Goal: Task Accomplishment & Management: Complete application form

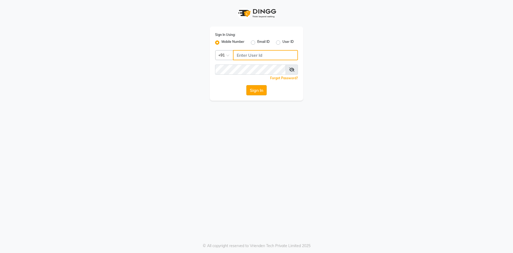
type input "9876933816"
click at [256, 90] on button "Sign In" at bounding box center [256, 90] width 20 height 10
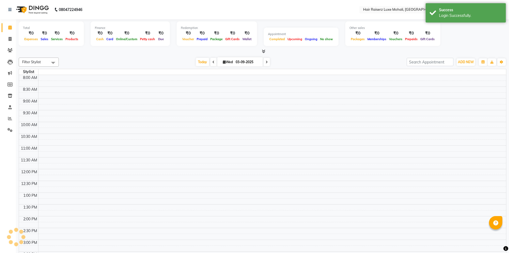
select select "en"
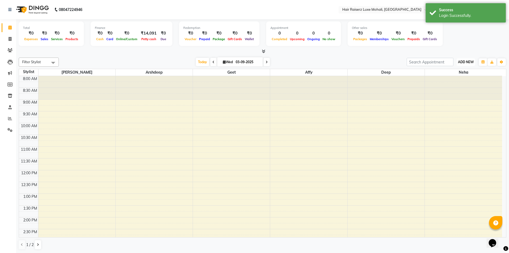
click at [256, 62] on span "ADD NEW" at bounding box center [466, 62] width 16 height 4
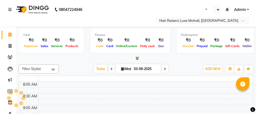
select select "en"
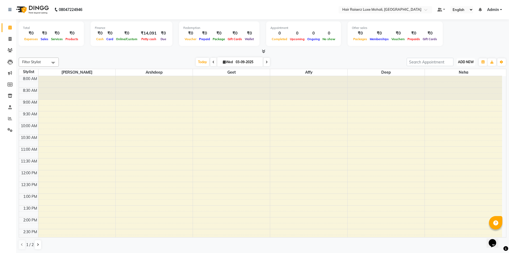
click at [256, 62] on span "ADD NEW" at bounding box center [466, 62] width 16 height 4
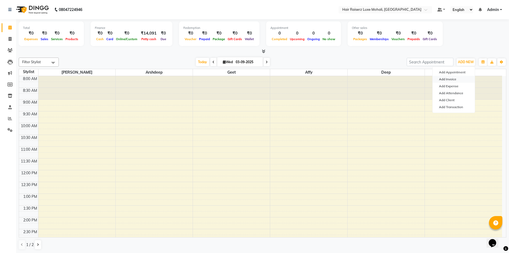
click at [256, 78] on link "Add Invoice" at bounding box center [454, 79] width 42 height 7
select select "service"
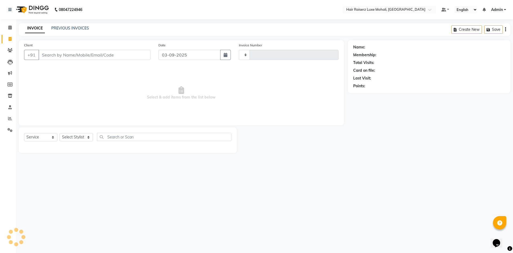
type input "0116"
select select "8575"
click at [223, 56] on button "button" at bounding box center [225, 55] width 11 height 10
select select "9"
select select "2025"
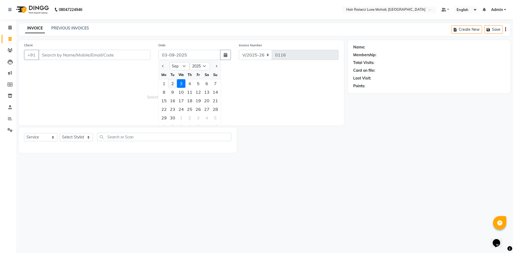
click at [174, 82] on div "2" at bounding box center [172, 83] width 9 height 9
type input "02-09-2025"
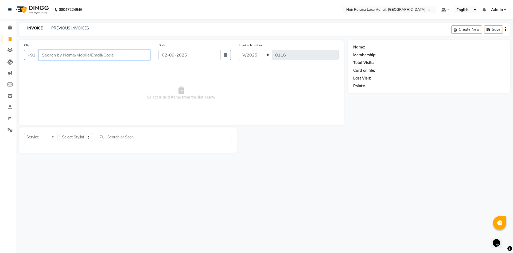
click at [56, 56] on input "Client" at bounding box center [94, 55] width 112 height 10
type input "7438000079"
click at [139, 53] on span "Add Client" at bounding box center [136, 54] width 21 height 5
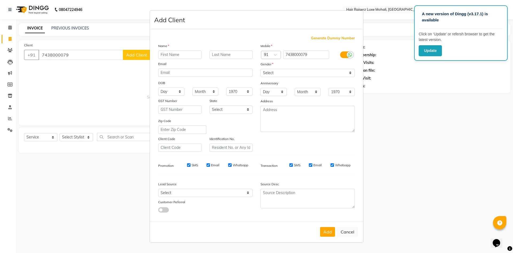
click at [172, 53] on input "text" at bounding box center [179, 55] width 43 height 8
type input "[PERSON_NAME]"
click at [256, 72] on select "Select Male Female Other Prefer Not To Say" at bounding box center [308, 73] width 94 height 8
select select "male"
click at [256, 69] on select "Select Male Female Other Prefer Not To Say" at bounding box center [308, 73] width 94 height 8
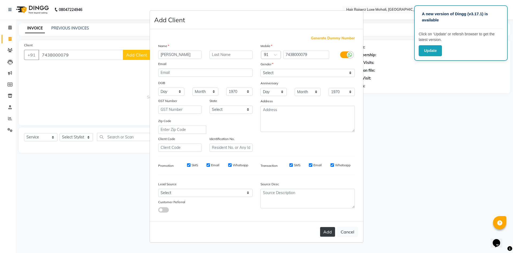
click at [256, 114] on button "Add" at bounding box center [327, 232] width 15 height 10
select select
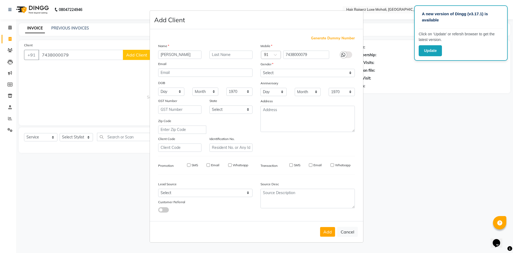
select select
checkbox input "false"
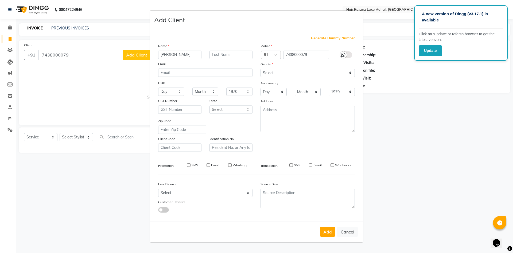
checkbox input "false"
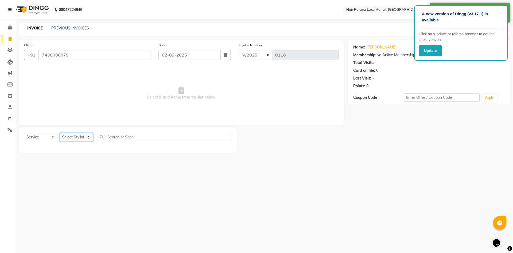
click at [88, 114] on select "Select Stylist Admin Affy Arshdeep deep Geet neha Rishu Siya Tejinder Singh Vis…" at bounding box center [76, 137] width 33 height 8
select select "87876"
click at [60, 114] on select "Select Stylist Admin Affy Arshdeep deep Geet neha Rishu Siya Tejinder Singh Vis…" at bounding box center [76, 137] width 33 height 8
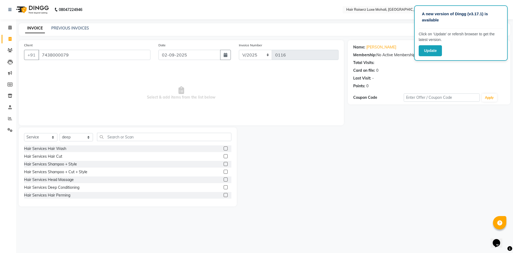
click at [224, 114] on label at bounding box center [226, 148] width 4 height 4
click at [224, 114] on input "checkbox" at bounding box center [225, 148] width 3 height 3
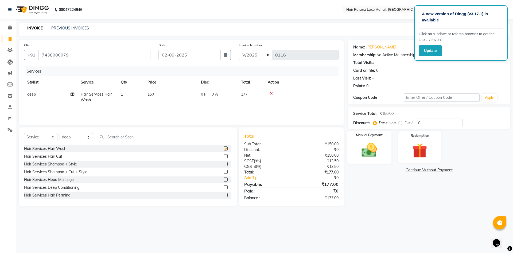
checkbox input "false"
click at [113, 114] on input "text" at bounding box center [164, 137] width 134 height 8
click at [88, 114] on select "Select Stylist Admin Affy Arshdeep deep Geet neha Rishu Siya Tejinder Singh Vis…" at bounding box center [76, 137] width 33 height 8
select select "85953"
click at [60, 114] on select "Select Stylist Admin Affy Arshdeep deep Geet neha Rishu Siya Tejinder Singh Vis…" at bounding box center [76, 137] width 33 height 8
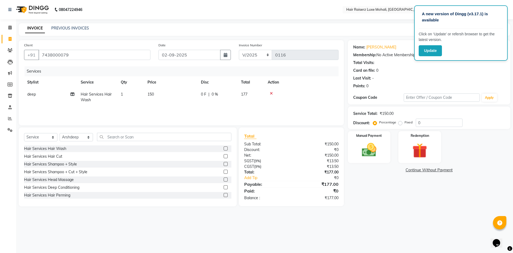
click at [256, 93] on div at bounding box center [302, 93] width 68 height 4
click at [256, 93] on icon at bounding box center [271, 93] width 3 height 4
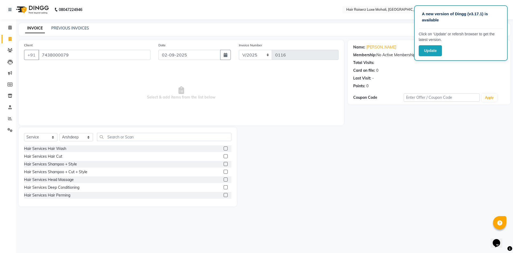
click at [224, 114] on label at bounding box center [226, 148] width 4 height 4
click at [224, 114] on input "checkbox" at bounding box center [225, 148] width 3 height 3
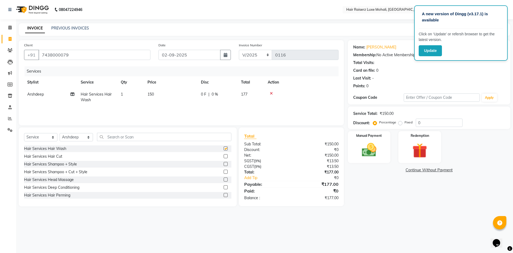
checkbox input "false"
click at [88, 114] on select "Select Stylist Admin Affy Arshdeep deep Geet neha Rishu Siya Tejinder Singh Vis…" at bounding box center [76, 137] width 33 height 8
select select "87876"
click at [60, 114] on select "Select Stylist Admin Affy Arshdeep deep Geet neha Rishu Siya Tejinder Singh Vis…" at bounding box center [76, 137] width 33 height 8
click at [113, 114] on input "text" at bounding box center [164, 137] width 134 height 8
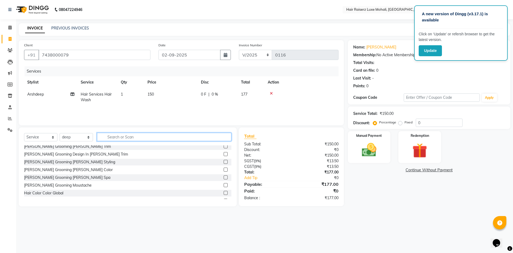
scroll to position [56, 0]
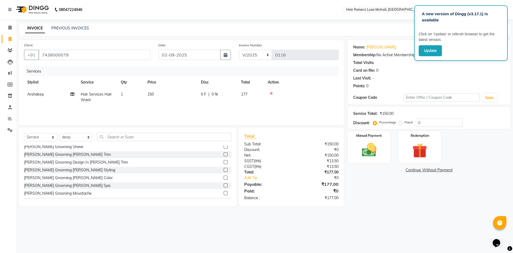
click at [224, 114] on label at bounding box center [226, 154] width 4 height 4
click at [224, 114] on input "checkbox" at bounding box center [225, 154] width 3 height 3
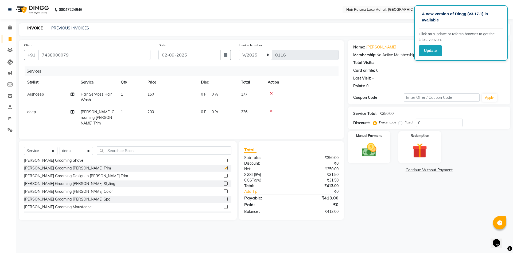
checkbox input "false"
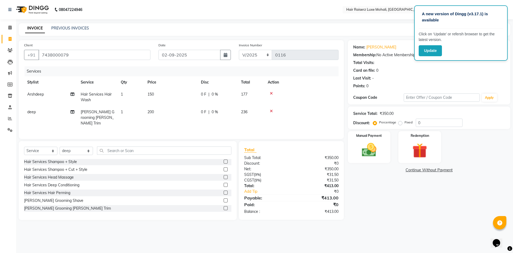
scroll to position [0, 0]
click at [224, 114] on label at bounding box center [226, 170] width 4 height 4
click at [224, 114] on input "checkbox" at bounding box center [225, 169] width 3 height 3
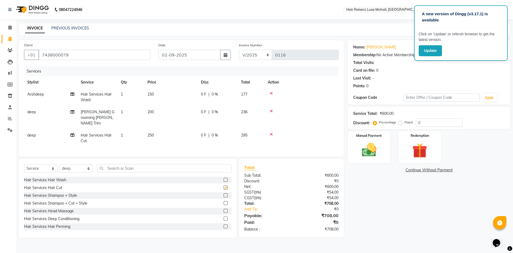
checkbox input "false"
click at [256, 114] on input "0" at bounding box center [439, 122] width 47 height 8
type input "1"
type input "22.2"
click at [256, 114] on img at bounding box center [419, 150] width 25 height 19
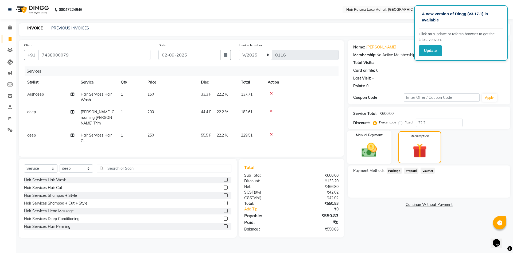
click at [256, 114] on img at bounding box center [369, 150] width 25 height 18
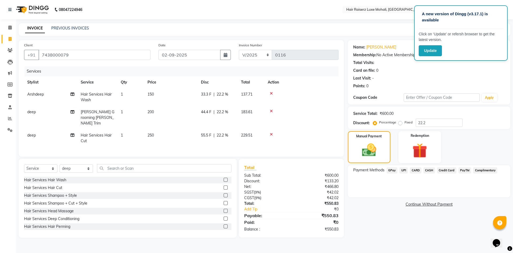
click at [256, 114] on span "CASH" at bounding box center [429, 170] width 11 height 6
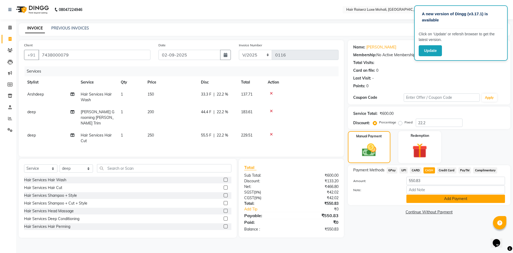
click at [256, 114] on button "Add Payment" at bounding box center [456, 198] width 99 height 8
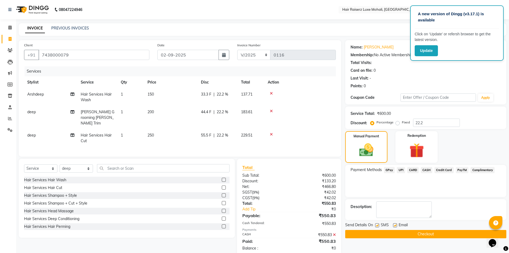
click at [256, 114] on button "Checkout" at bounding box center [425, 234] width 161 height 8
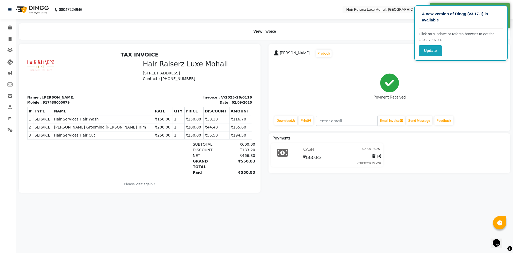
select select "service"
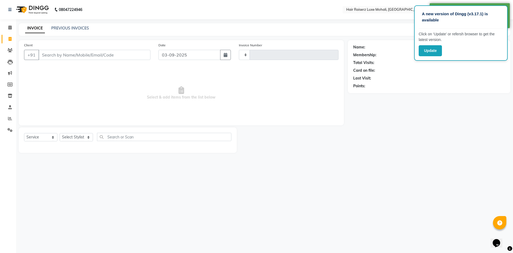
type input "0117"
select select "8575"
click at [227, 55] on icon "button" at bounding box center [226, 55] width 4 height 4
select select "9"
select select "2025"
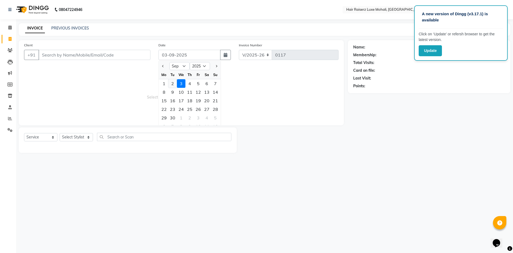
click at [172, 83] on div "2" at bounding box center [172, 83] width 9 height 9
type input "02-09-2025"
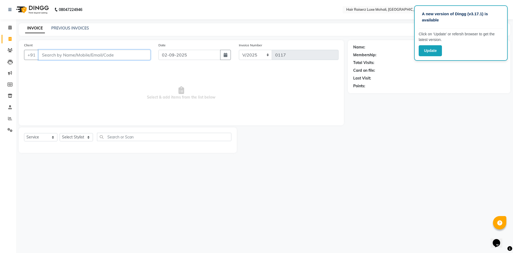
click at [103, 56] on input "Client" at bounding box center [94, 55] width 112 height 10
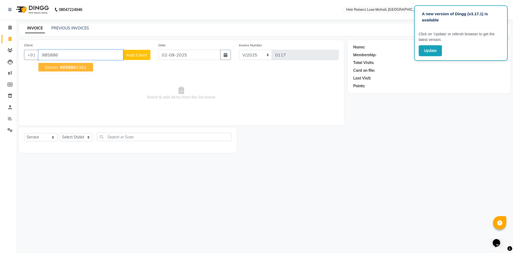
click at [50, 68] on span "emran" at bounding box center [51, 66] width 13 height 5
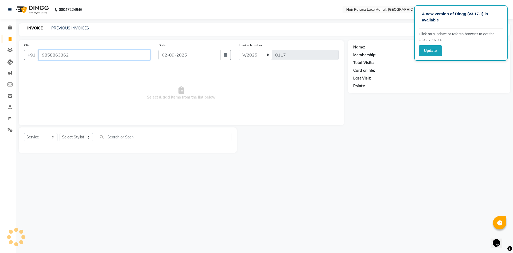
type input "9858863362"
click at [88, 114] on select "Select Stylist Admin Affy Arshdeep deep Geet neha Rishu Siya Tejinder Singh Vis…" at bounding box center [76, 137] width 33 height 8
select select "85952"
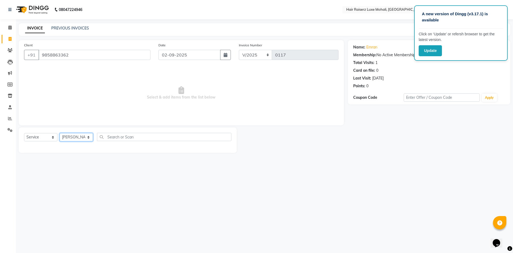
click at [60, 114] on select "Select Stylist Admin Affy Arshdeep deep Geet neha Rishu Siya Tejinder Singh Vis…" at bounding box center [76, 137] width 33 height 8
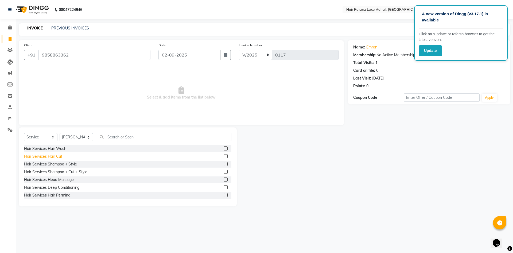
click at [49, 114] on div "Hair Services Hair Cut" at bounding box center [43, 156] width 38 height 6
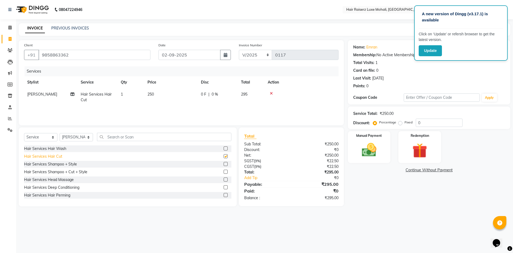
checkbox input "false"
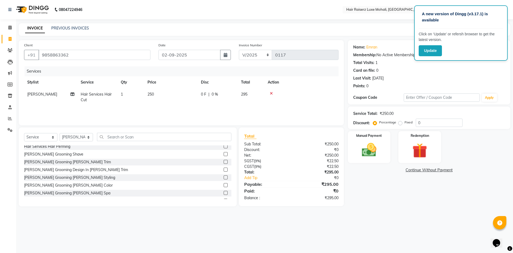
scroll to position [53, 0]
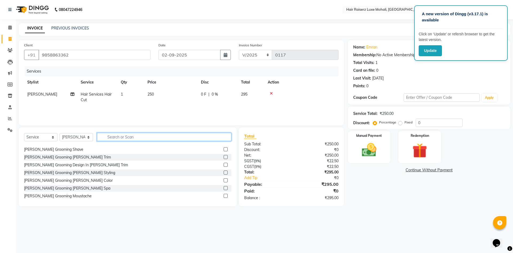
click at [125, 114] on input "text" at bounding box center [164, 137] width 134 height 8
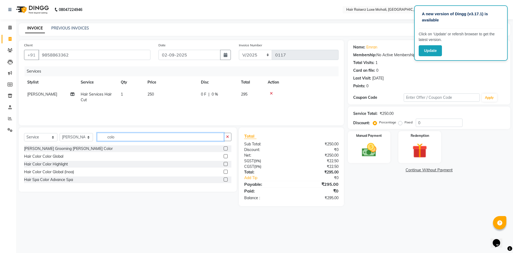
type input "colo"
click at [93, 114] on div "Hair Color Color Global" at bounding box center [127, 156] width 207 height 7
click at [226, 114] on label at bounding box center [226, 156] width 4 height 4
click at [226, 114] on input "checkbox" at bounding box center [225, 156] width 3 height 3
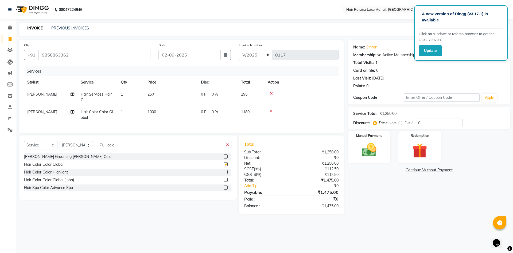
checkbox input "false"
click at [256, 114] on input "0" at bounding box center [439, 122] width 47 height 8
type input "0"
type input "2"
type input "3"
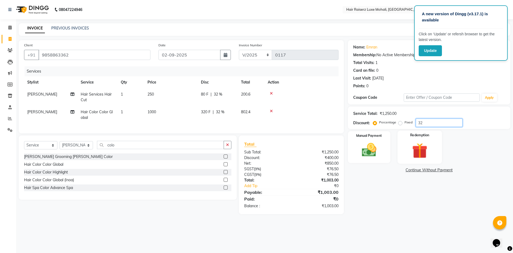
type input "32"
click at [256, 114] on div "Redemption" at bounding box center [420, 146] width 44 height 33
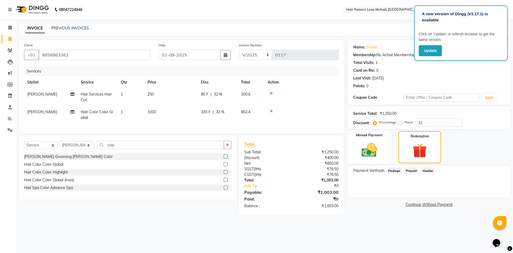
click at [256, 114] on img at bounding box center [369, 150] width 25 height 18
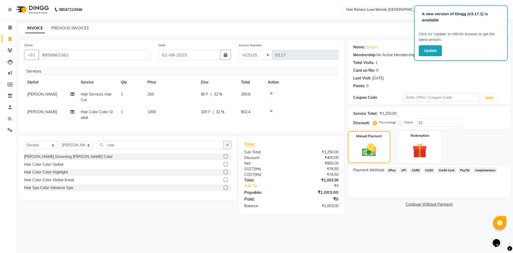
click at [256, 114] on span "UPI" at bounding box center [404, 170] width 8 height 6
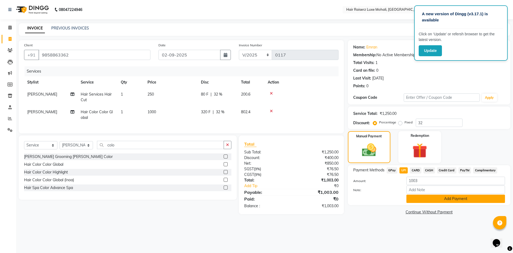
click at [256, 114] on button "Add Payment" at bounding box center [456, 198] width 99 height 8
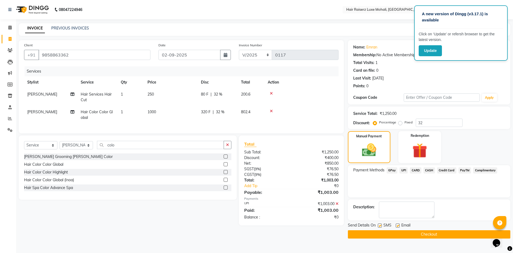
click at [256, 114] on button "Checkout" at bounding box center [429, 234] width 163 height 8
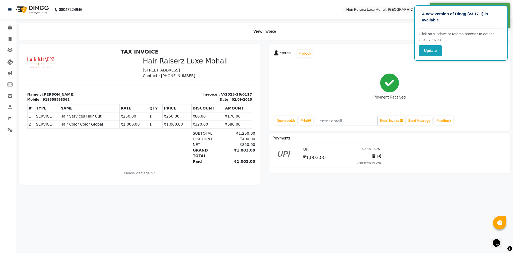
scroll to position [4, 0]
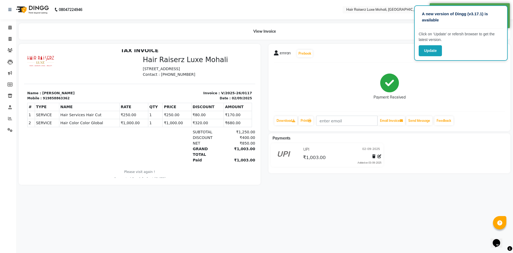
select select "8575"
select select "service"
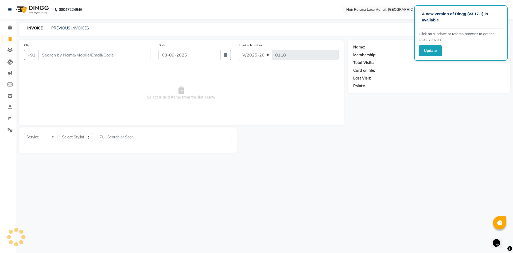
click at [49, 55] on input "Client" at bounding box center [94, 55] width 112 height 10
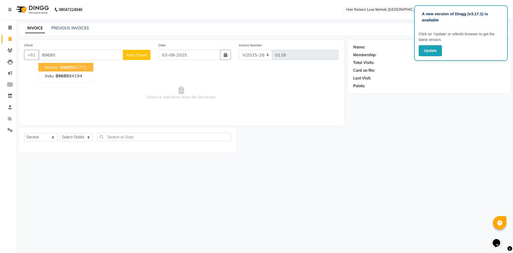
click at [55, 67] on span "matha" at bounding box center [51, 66] width 13 height 5
type input "8968562771"
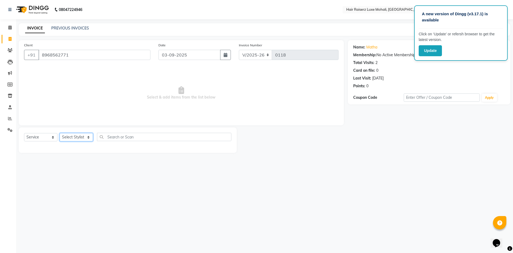
click at [83, 114] on select "Select Stylist Admin Affy Arshdeep deep Geet neha Rishu Siya Tejinder Singh Vis…" at bounding box center [76, 137] width 33 height 8
select select "85953"
click at [60, 114] on select "Select Stylist Admin Affy Arshdeep deep Geet neha Rishu Siya Tejinder Singh Vis…" at bounding box center [76, 137] width 33 height 8
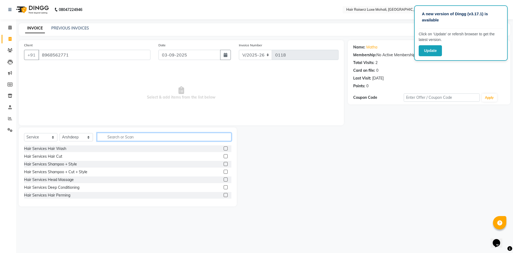
drag, startPoint x: 129, startPoint y: 134, endPoint x: 129, endPoint y: 137, distance: 3.2
click at [129, 114] on input "text" at bounding box center [164, 137] width 134 height 8
type input "pedi"
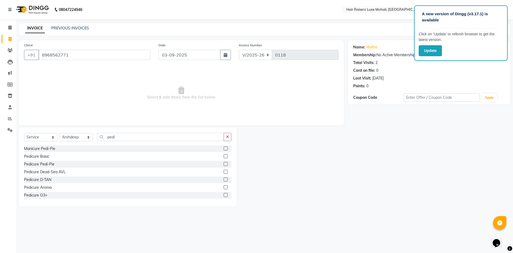
drag, startPoint x: 59, startPoint y: 153, endPoint x: 61, endPoint y: 152, distance: 3.2
click at [60, 114] on div "Manicure Pedi-Pie Pedicure Basic Pedicure Pedi-Pie Pedicure Dead-Sea AVL Pedicu…" at bounding box center [127, 171] width 207 height 53
click at [224, 114] on div at bounding box center [228, 156] width 8 height 7
click at [224, 114] on label at bounding box center [226, 156] width 4 height 4
click at [224, 114] on input "checkbox" at bounding box center [225, 156] width 3 height 3
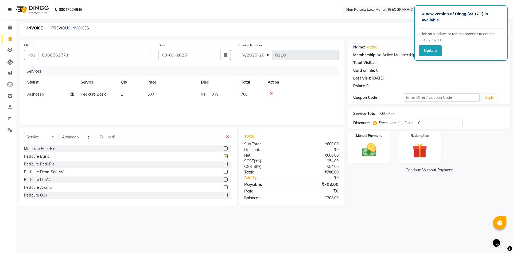
checkbox input "false"
click at [256, 114] on input "0" at bounding box center [439, 122] width 47 height 8
click at [231, 114] on button "button" at bounding box center [228, 137] width 8 height 8
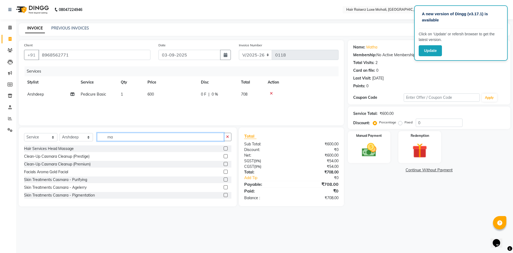
type input "ma"
click at [90, 114] on select "Select Stylist Admin Affy Arshdeep deep Geet neha Rishu Siya Tejinder Singh Vis…" at bounding box center [76, 137] width 33 height 8
select select "86726"
click at [60, 114] on select "Select Stylist Admin Affy Arshdeep deep Geet neha Rishu Siya Tejinder Singh Vis…" at bounding box center [76, 137] width 33 height 8
click at [123, 114] on input "ma" at bounding box center [160, 137] width 127 height 8
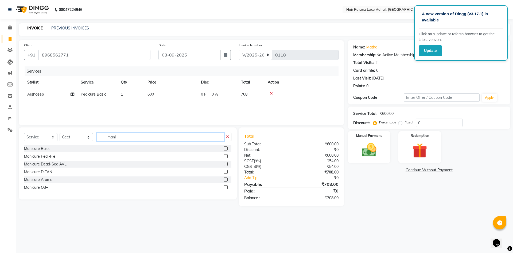
type input "mani"
click at [224, 114] on label at bounding box center [226, 148] width 4 height 4
click at [224, 114] on input "checkbox" at bounding box center [225, 148] width 3 height 3
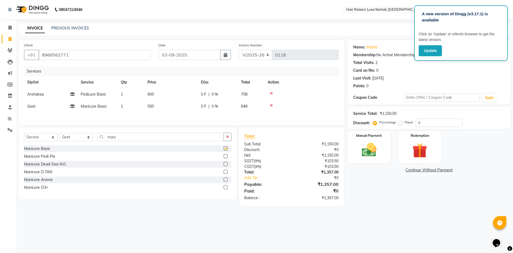
checkbox input "false"
click at [256, 114] on input "0" at bounding box center [439, 122] width 47 height 8
type input "0"
type input "3"
type input "41"
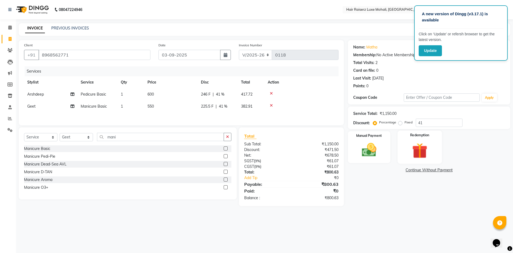
drag, startPoint x: 415, startPoint y: 140, endPoint x: 408, endPoint y: 138, distance: 6.9
click at [256, 114] on div "Redemption" at bounding box center [420, 146] width 44 height 33
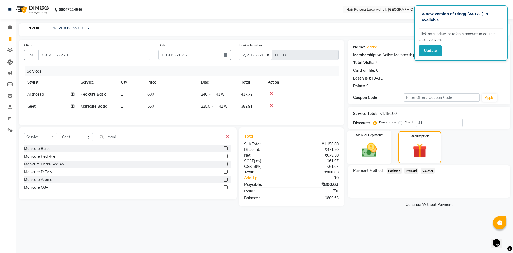
click at [256, 114] on img at bounding box center [369, 150] width 25 height 18
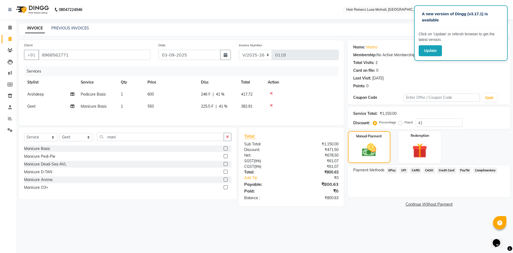
click at [256, 114] on span "UPI" at bounding box center [404, 170] width 8 height 6
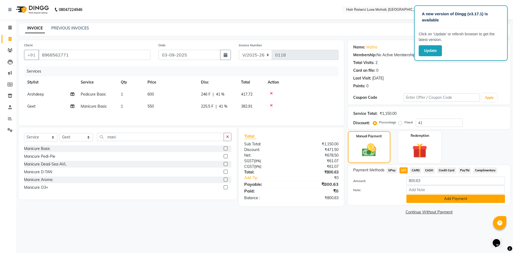
click at [256, 114] on button "Add Payment" at bounding box center [456, 198] width 99 height 8
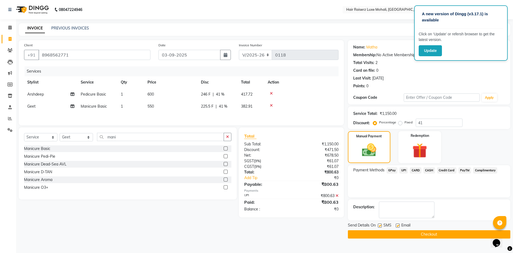
click at [256, 114] on main "INVOICE PREVIOUS INVOICES Create New Save Client +91 8968562771 Date 03-09-2025…" at bounding box center [264, 134] width 497 height 223
click at [256, 114] on button "Checkout" at bounding box center [429, 234] width 163 height 8
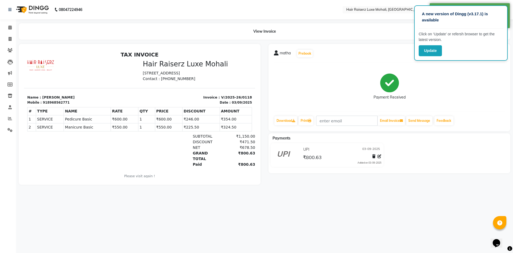
select select "8575"
select select "service"
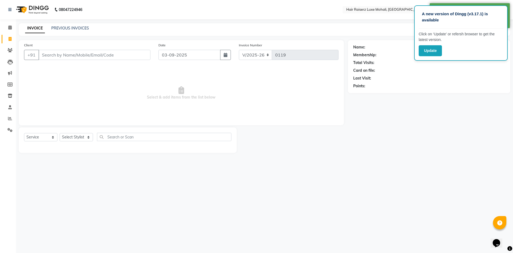
click at [64, 56] on input "Client" at bounding box center [94, 55] width 112 height 10
click at [224, 57] on button "button" at bounding box center [225, 55] width 11 height 10
select select "9"
select select "2025"
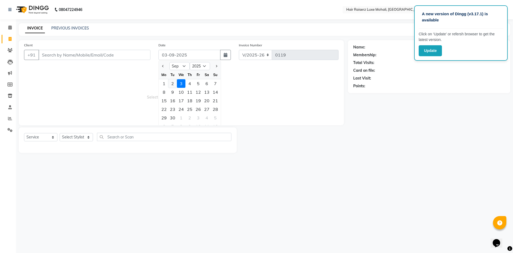
click at [172, 82] on div "2" at bounding box center [172, 83] width 9 height 9
type input "02-09-2025"
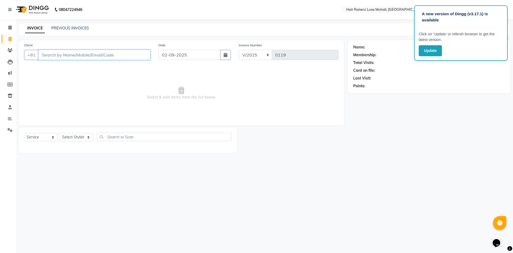
click at [96, 55] on input "Client" at bounding box center [94, 55] width 112 height 10
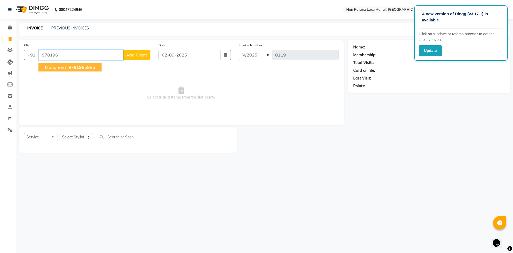
click at [87, 70] on ngb-highlight "978196 5986" at bounding box center [81, 66] width 28 height 5
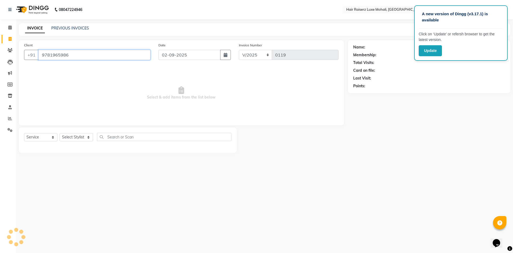
type input "9781965986"
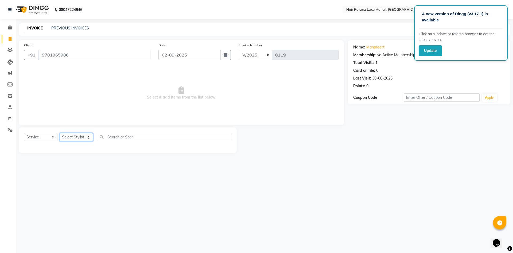
click at [92, 114] on select "Select Stylist Admin Affy Arshdeep deep Geet neha Rishu Siya Tejinder Singh Vis…" at bounding box center [76, 137] width 33 height 8
select select "89531"
click at [60, 114] on select "Select Stylist Admin Affy Arshdeep deep Geet neha Rishu Siya Tejinder Singh Vis…" at bounding box center [76, 137] width 33 height 8
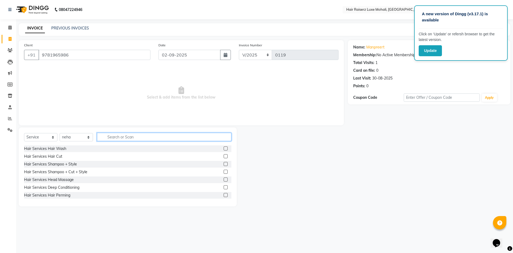
click at [165, 114] on input "text" at bounding box center [164, 137] width 134 height 8
type input "wax"
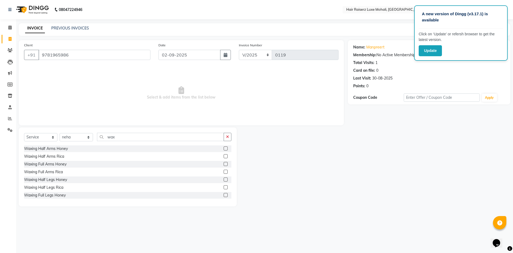
click at [224, 114] on label at bounding box center [226, 164] width 4 height 4
click at [224, 114] on input "checkbox" at bounding box center [225, 163] width 3 height 3
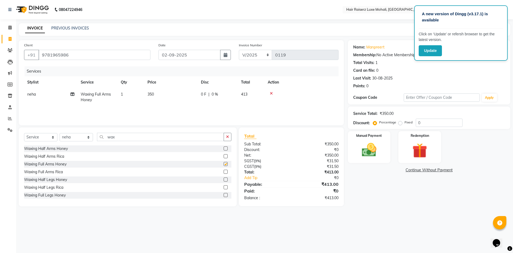
checkbox input "false"
click at [224, 114] on button "button" at bounding box center [228, 137] width 8 height 8
type input "wax"
click at [224, 114] on label at bounding box center [226, 171] width 4 height 4
click at [224, 114] on input "checkbox" at bounding box center [225, 171] width 3 height 3
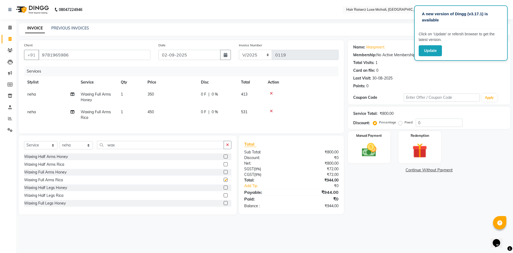
checkbox input "false"
click at [256, 94] on icon at bounding box center [271, 93] width 3 height 4
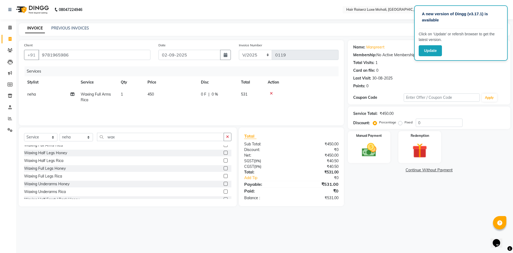
scroll to position [53, 0]
click at [224, 114] on label at bounding box center [226, 165] width 4 height 4
click at [224, 114] on input "checkbox" at bounding box center [225, 164] width 3 height 3
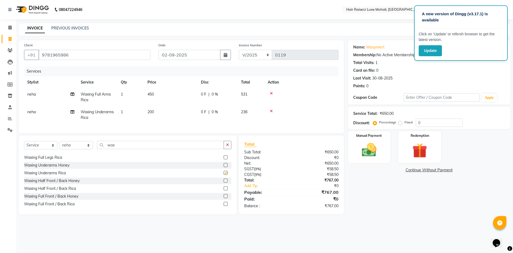
checkbox input "false"
click at [224, 114] on label at bounding box center [226, 157] width 4 height 4
click at [224, 114] on input "checkbox" at bounding box center [225, 157] width 3 height 3
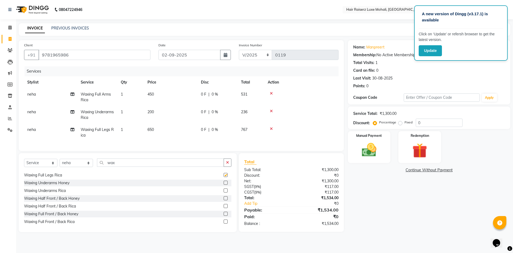
checkbox input "false"
click at [229, 114] on button "button" at bounding box center [228, 162] width 8 height 8
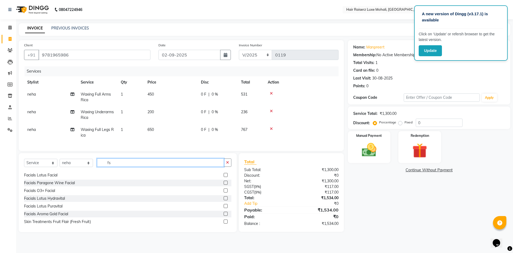
scroll to position [0, 0]
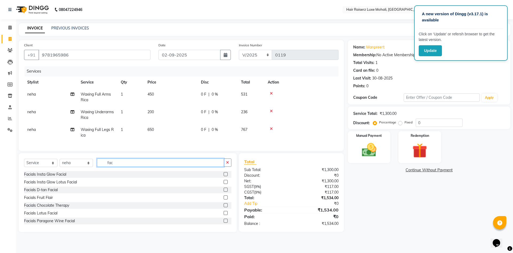
type input "fac"
click at [224, 114] on label at bounding box center [226, 189] width 4 height 4
click at [224, 114] on input "checkbox" at bounding box center [225, 189] width 3 height 3
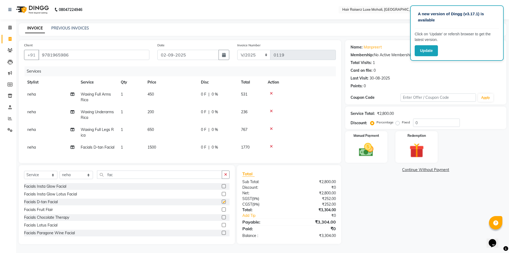
checkbox input "false"
click at [256, 114] on input "0" at bounding box center [436, 122] width 47 height 8
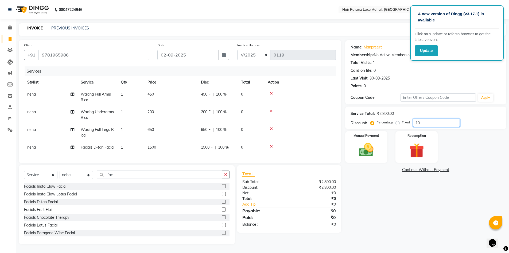
type input "1"
type input "57.6"
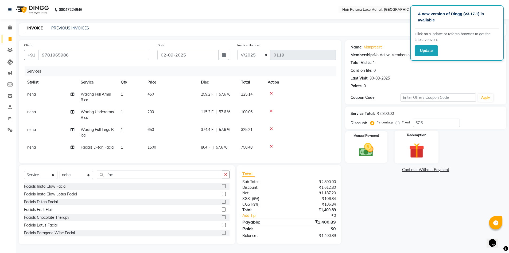
click at [256, 114] on img at bounding box center [416, 150] width 25 height 19
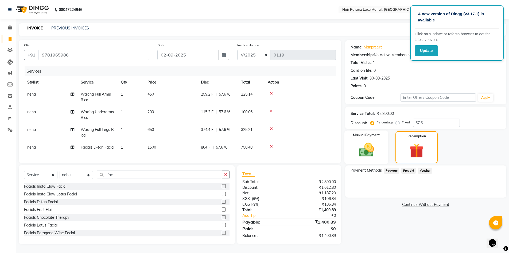
click at [256, 114] on div "Manual Payment" at bounding box center [366, 146] width 44 height 33
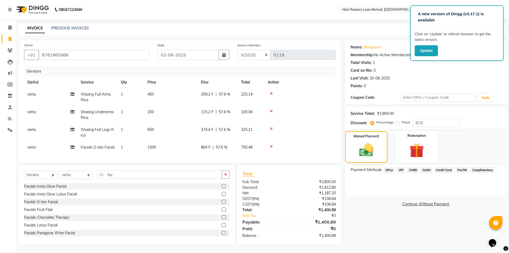
click at [256, 114] on span "UPI" at bounding box center [401, 170] width 8 height 6
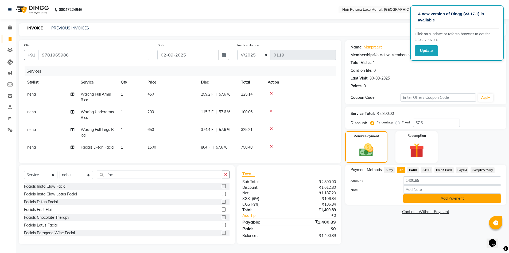
click at [256, 114] on button "Add Payment" at bounding box center [452, 198] width 98 height 8
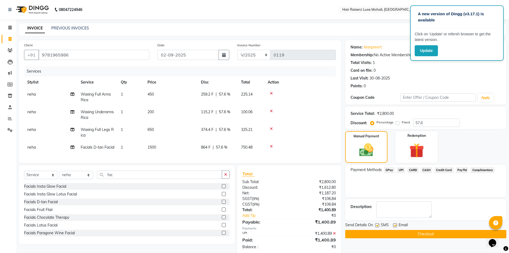
click at [256, 114] on button "Checkout" at bounding box center [425, 234] width 161 height 8
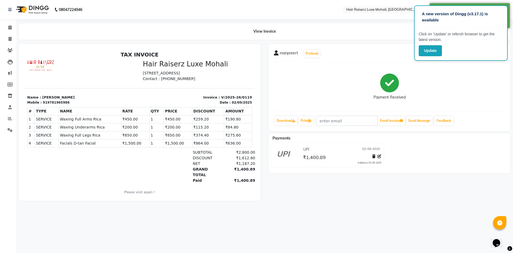
select select "8575"
select select "service"
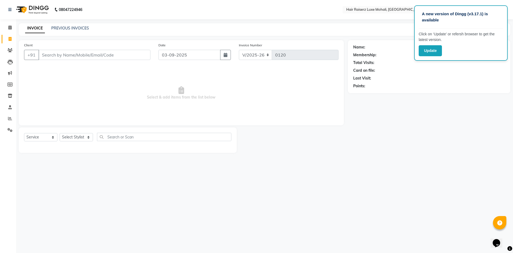
click at [64, 31] on div "INVOICE PREVIOUS INVOICES" at bounding box center [57, 28] width 77 height 6
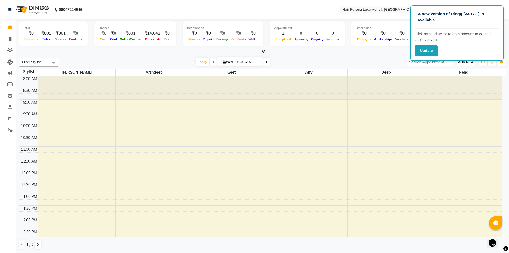
click at [256, 64] on span "ADD NEW" at bounding box center [466, 62] width 16 height 4
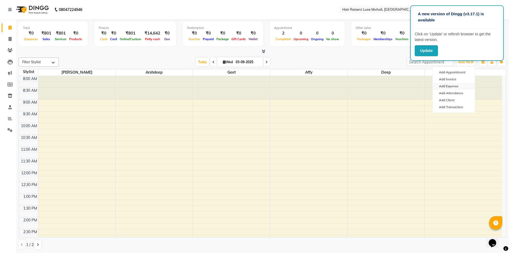
click at [256, 86] on link "Add Expense" at bounding box center [454, 86] width 42 height 7
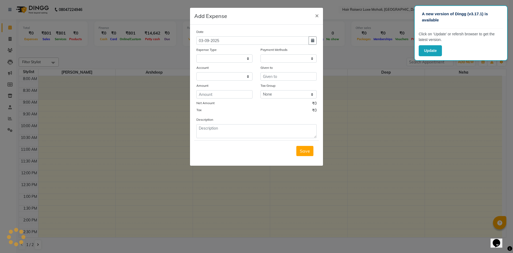
select select "1"
select select "7786"
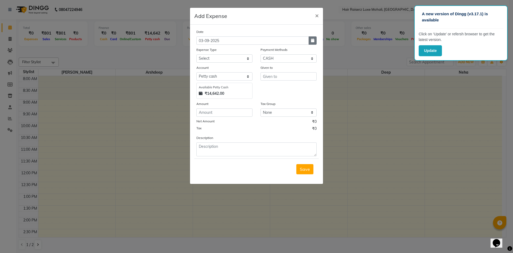
click at [256, 41] on icon "button" at bounding box center [312, 40] width 3 height 4
select select "9"
select select "2025"
click at [210, 67] on div "2" at bounding box center [210, 68] width 9 height 9
type input "02-09-2025"
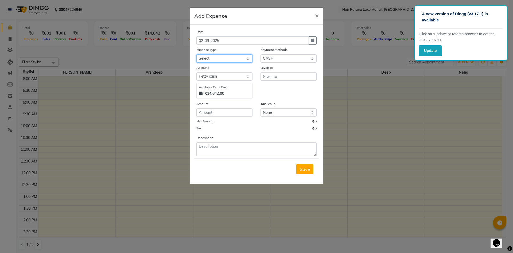
click at [228, 58] on select "Select Advance Salary Advance Tax Bank charges Bank Expense Cab Exp Client Exp …" at bounding box center [224, 58] width 56 height 8
select select "16693"
click at [196, 54] on select "Select Advance Salary Advance Tax Bank charges Bank Expense Cab Exp Client Exp …" at bounding box center [224, 58] width 56 height 8
click at [222, 94] on strong "₹14,642.00" at bounding box center [215, 94] width 20 height 6
click at [249, 75] on select "Select Petty cash Default account" at bounding box center [224, 76] width 56 height 8
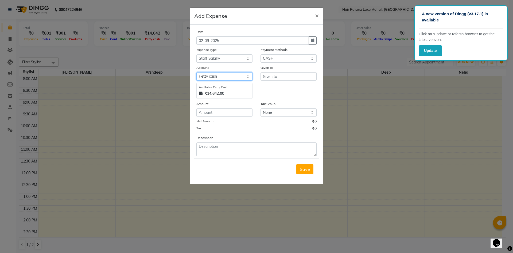
click at [196, 72] on select "Select Petty cash Default account" at bounding box center [224, 76] width 56 height 8
click at [256, 77] on input "text" at bounding box center [289, 76] width 56 height 8
type input "m"
click at [256, 90] on span "neha" at bounding box center [272, 87] width 10 height 5
type input "neha"
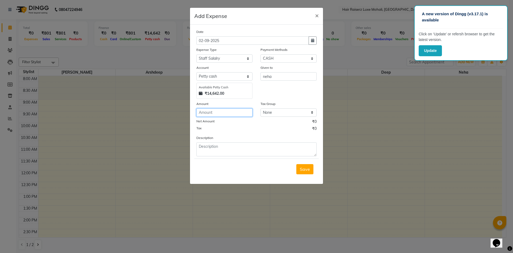
click at [236, 114] on input "number" at bounding box center [224, 112] width 56 height 8
type input "2000"
click at [256, 114] on button "Save" at bounding box center [304, 169] width 17 height 10
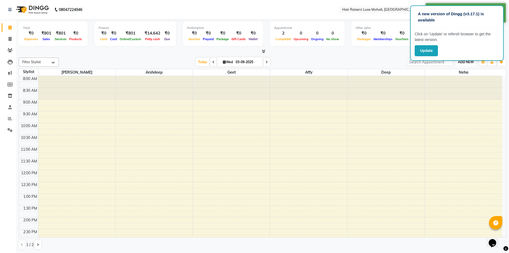
click at [256, 65] on button "ADD NEW Toggle Dropdown" at bounding box center [466, 61] width 18 height 7
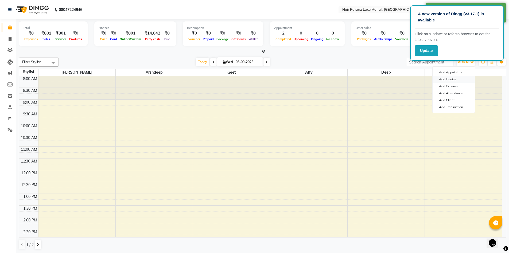
click at [256, 79] on link "Add Invoice" at bounding box center [454, 79] width 42 height 7
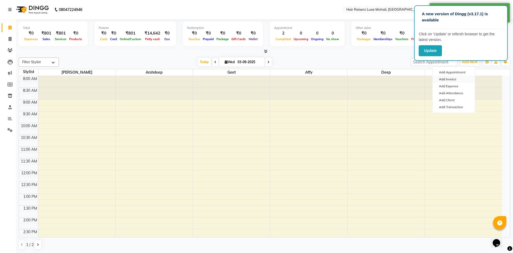
select select "service"
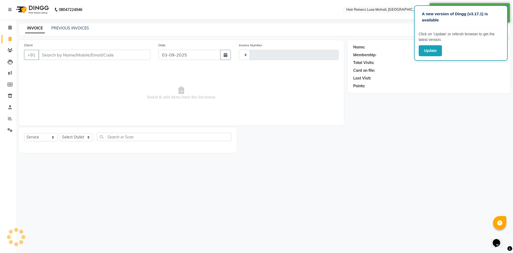
type input "0120"
select select "8575"
click at [97, 56] on input "Client" at bounding box center [94, 55] width 112 height 10
click at [53, 51] on input "Client" at bounding box center [94, 55] width 112 height 10
click at [52, 55] on input "Client" at bounding box center [94, 55] width 112 height 10
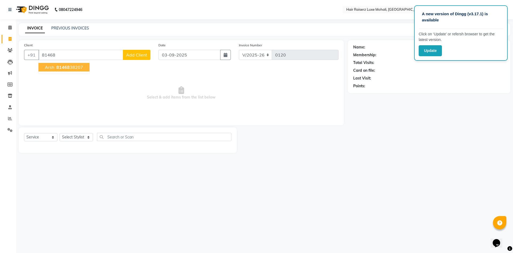
click at [73, 69] on ngb-highlight "81468 38207" at bounding box center [69, 66] width 28 height 5
type input "8146838207"
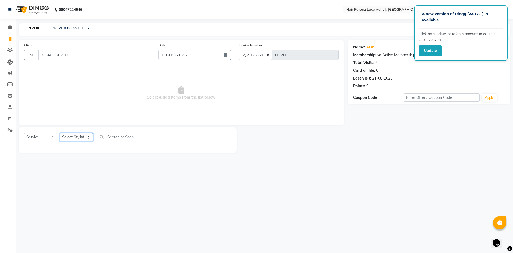
click at [92, 114] on select "Select Stylist Admin Affy Arshdeep deep Geet neha Rishu Siya Tejinder Singh Vis…" at bounding box center [76, 137] width 33 height 8
select select "85952"
click at [60, 114] on select "Select Stylist Admin Affy Arshdeep deep Geet neha Rishu Siya Tejinder Singh Vis…" at bounding box center [76, 137] width 33 height 8
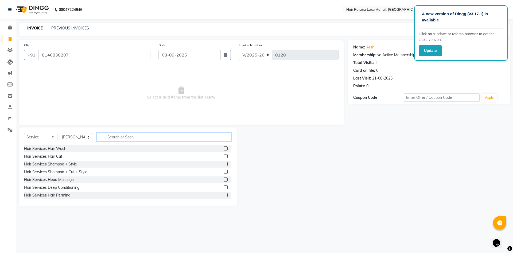
click at [162, 114] on input "text" at bounding box center [164, 137] width 134 height 8
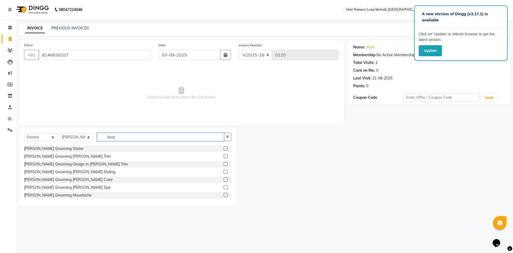
type input "bear"
click at [102, 114] on div "Beard Grooming Shave Beard Grooming Beard Trim Beard Grooming Design In Beard T…" at bounding box center [127, 171] width 207 height 53
click at [100, 114] on div "Beard Grooming Beard Trim" at bounding box center [127, 156] width 207 height 7
click at [224, 114] on label at bounding box center [226, 156] width 4 height 4
click at [224, 114] on input "checkbox" at bounding box center [225, 156] width 3 height 3
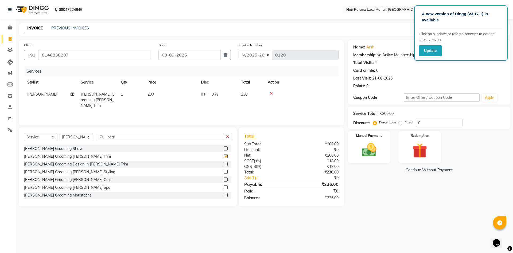
checkbox input "false"
click at [229, 114] on button "button" at bounding box center [228, 137] width 8 height 8
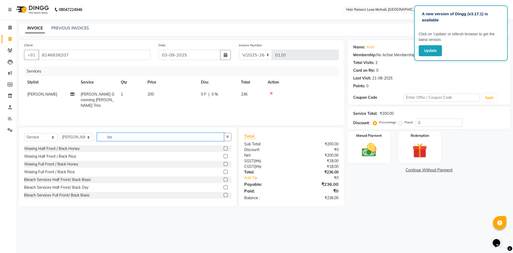
type input "b"
type input "m"
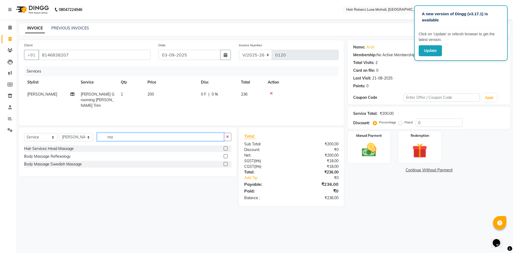
type input "m"
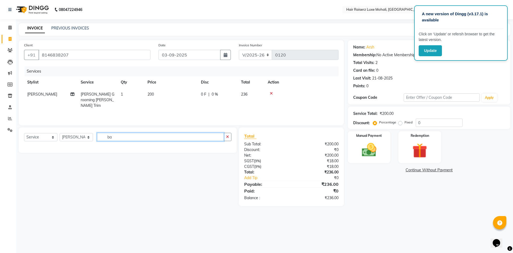
type input "b"
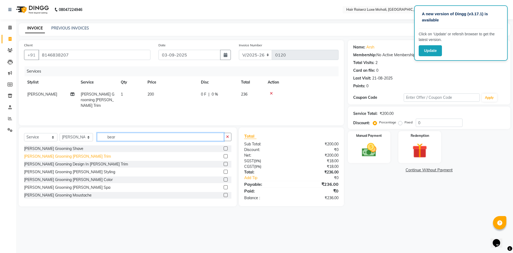
type input "bear"
click at [55, 114] on div "Beard Grooming Beard Trim" at bounding box center [67, 156] width 87 height 6
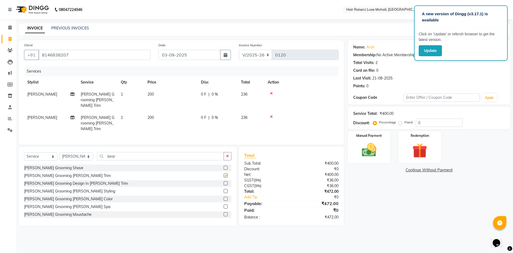
checkbox input "false"
click at [256, 114] on input "0" at bounding box center [439, 122] width 47 height 8
type input "1"
type input "2"
type input "1"
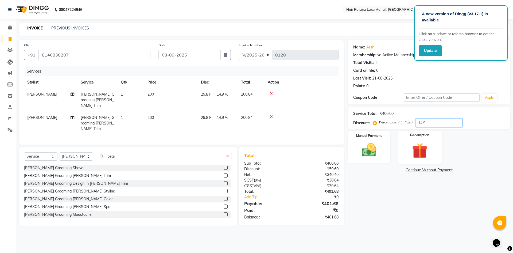
type input "14.9"
click at [256, 114] on div "Redemption" at bounding box center [420, 146] width 44 height 33
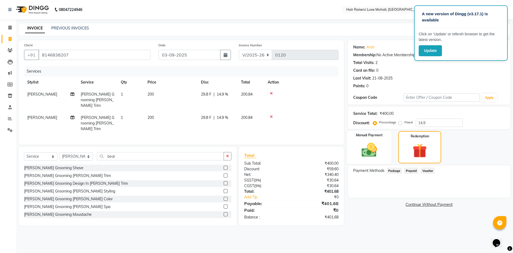
click at [256, 114] on img at bounding box center [369, 150] width 25 height 18
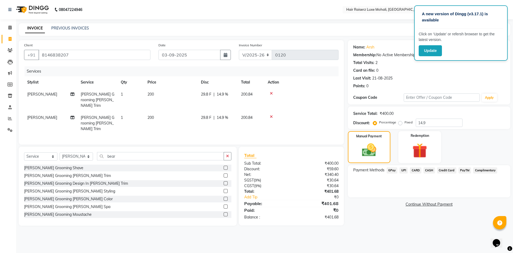
click at [256, 114] on span "CASH" at bounding box center [429, 170] width 11 height 6
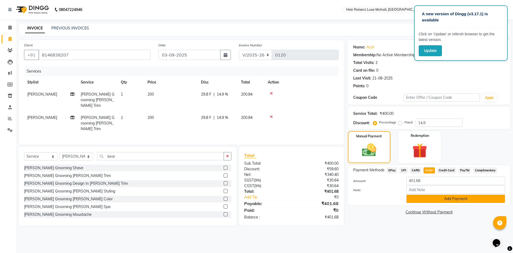
click at [256, 114] on button "Add Payment" at bounding box center [456, 198] width 99 height 8
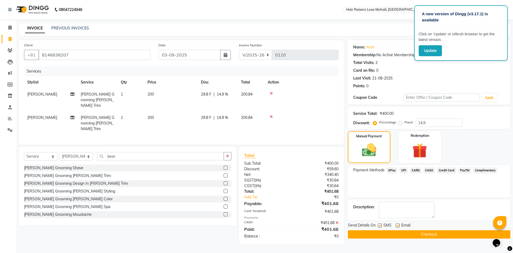
click at [256, 114] on button "Checkout" at bounding box center [429, 234] width 163 height 8
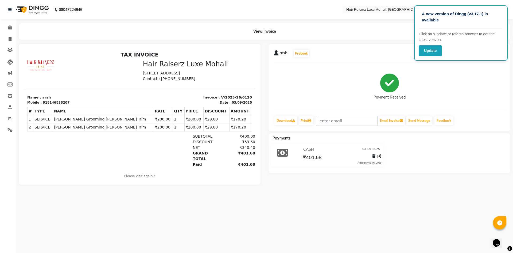
select select "8575"
select select "service"
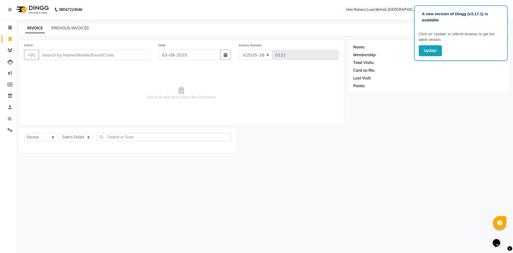
click at [69, 58] on input "Client" at bounding box center [94, 55] width 112 height 10
click at [72, 56] on input "Client" at bounding box center [94, 55] width 112 height 10
click at [82, 64] on button "sunil 81464 71081" at bounding box center [63, 67] width 51 height 9
type input "8146471081"
click at [88, 114] on select "Select Stylist Admin Affy Arshdeep deep Geet neha Rishu Siya Tejinder Singh Vis…" at bounding box center [76, 137] width 33 height 8
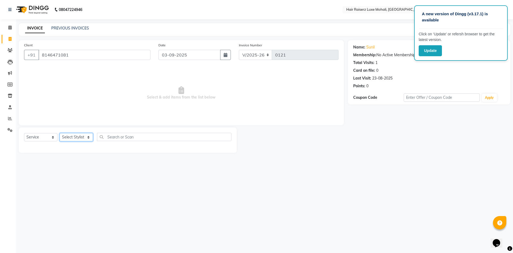
select select "89531"
click at [60, 114] on select "Select Stylist Admin Affy Arshdeep deep Geet neha Rishu Siya Tejinder Singh Vis…" at bounding box center [76, 137] width 33 height 8
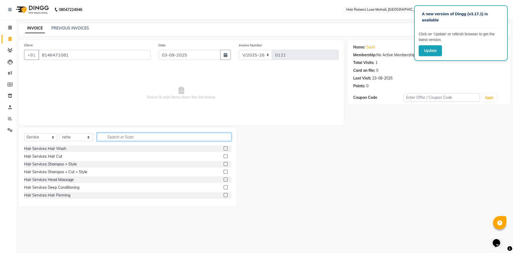
click at [153, 114] on input "text" at bounding box center [164, 137] width 134 height 8
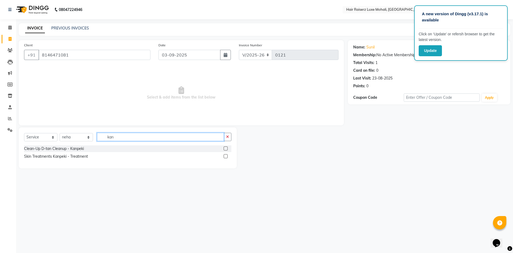
type input "kan"
click at [227, 114] on label at bounding box center [226, 156] width 4 height 4
click at [227, 114] on input "checkbox" at bounding box center [225, 156] width 3 height 3
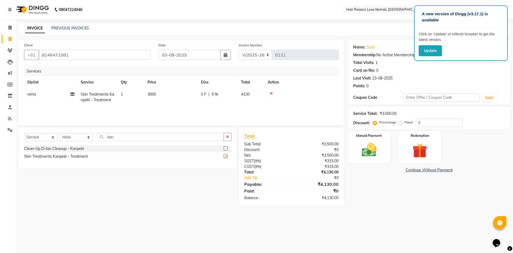
checkbox input "false"
click at [256, 114] on input "0" at bounding box center [439, 122] width 47 height 8
type input "1"
type input "2"
type input "27.2"
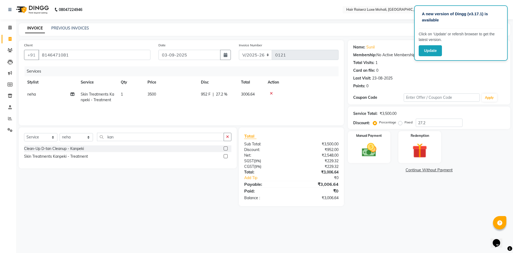
drag, startPoint x: 442, startPoint y: 152, endPoint x: 443, endPoint y: 144, distance: 7.3
click at [256, 114] on div "Manual Payment Redemption" at bounding box center [429, 147] width 171 height 32
click at [256, 114] on img at bounding box center [419, 150] width 25 height 19
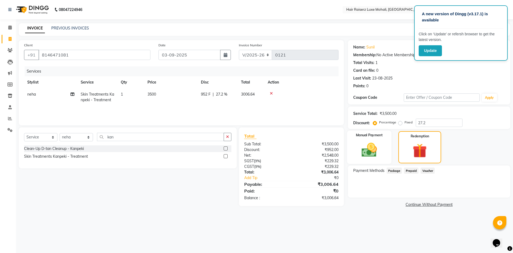
click at [256, 114] on div "Manual Payment" at bounding box center [369, 146] width 44 height 33
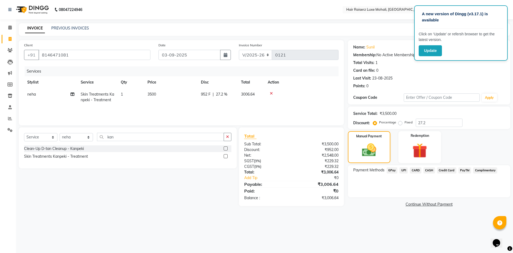
click at [256, 114] on span "CASH" at bounding box center [429, 170] width 11 height 6
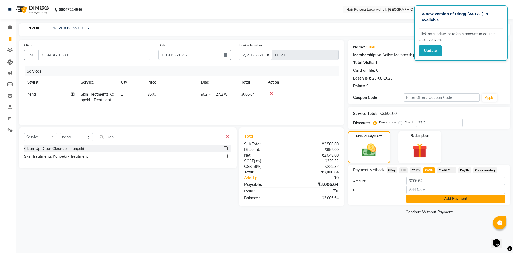
click at [256, 114] on button "Add Payment" at bounding box center [456, 198] width 99 height 8
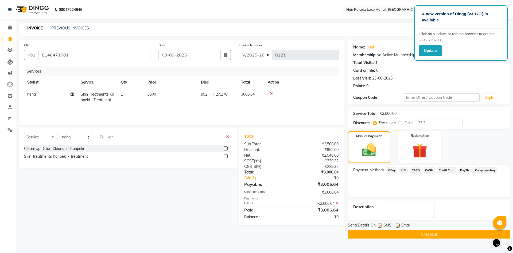
click at [256, 114] on button "Checkout" at bounding box center [429, 234] width 163 height 8
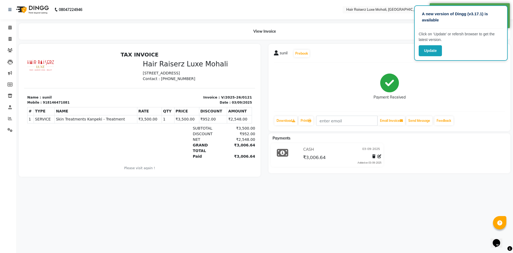
select select "8575"
select select "service"
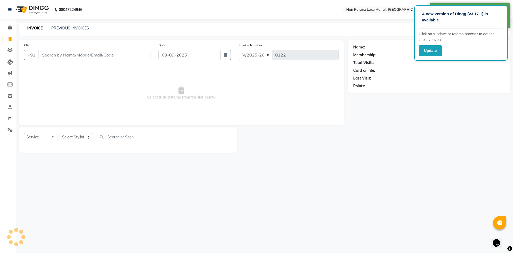
click at [46, 54] on input "Client" at bounding box center [94, 55] width 112 height 10
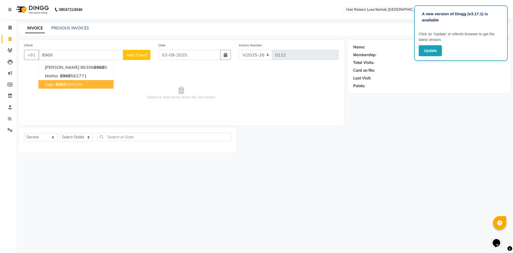
click at [51, 82] on span "indu" at bounding box center [49, 84] width 9 height 5
type input "8968584194"
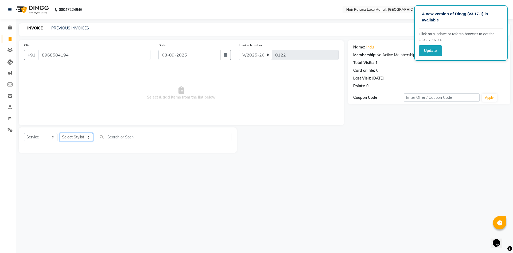
click at [87, 114] on select "Select Stylist Admin Affy Arshdeep deep Geet neha Rishu Siya Tejinder Singh Vis…" at bounding box center [76, 137] width 33 height 8
select select "85953"
click at [60, 114] on select "Select Stylist Admin Affy Arshdeep deep Geet neha Rishu Siya Tejinder Singh Vis…" at bounding box center [76, 137] width 33 height 8
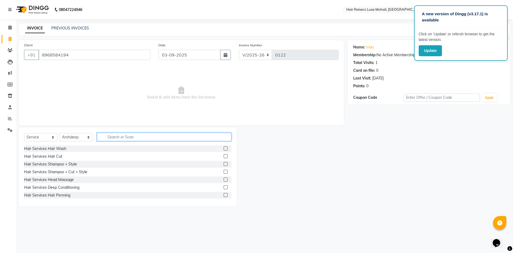
click at [122, 114] on input "text" at bounding box center [164, 137] width 134 height 8
type input "head"
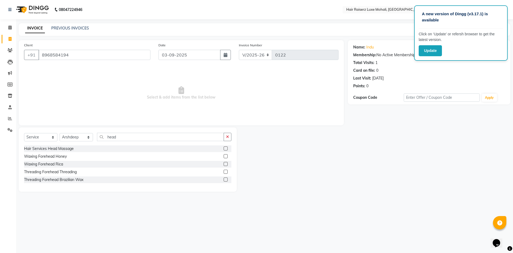
click at [225, 114] on label at bounding box center [226, 148] width 4 height 4
click at [225, 114] on input "checkbox" at bounding box center [225, 148] width 3 height 3
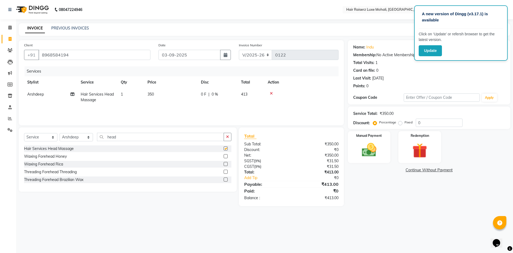
checkbox input "false"
click at [256, 98] on button "Apply" at bounding box center [489, 98] width 15 height 8
click at [256, 114] on link "Continue Without Payment" at bounding box center [429, 170] width 160 height 6
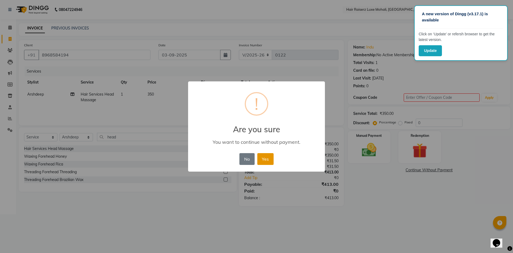
click at [256, 114] on button "Yes" at bounding box center [265, 159] width 16 height 12
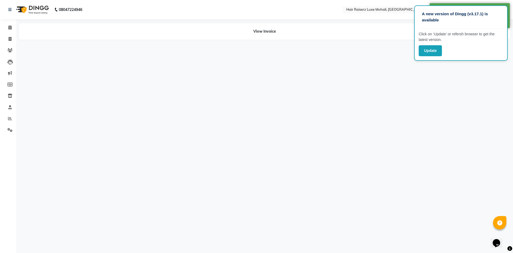
click at [256, 114] on div "A new version of Dingg (v3.17.1) is available Click on ‘Update’ or refersh brow…" at bounding box center [256, 126] width 513 height 253
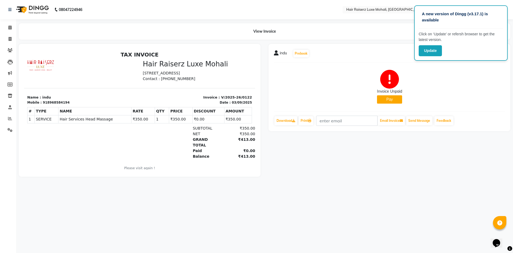
click at [134, 114] on td "₹350.00" at bounding box center [144, 119] width 24 height 8
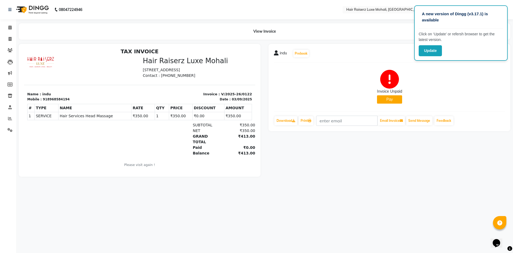
scroll to position [4, 0]
select select "service"
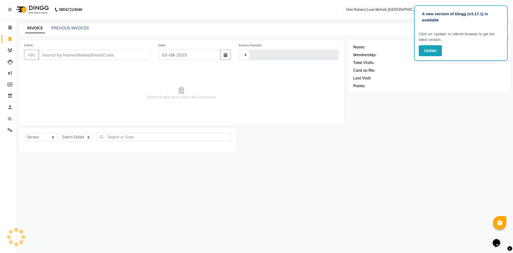
type input "0123"
select select "8575"
click at [130, 56] on input "Client" at bounding box center [94, 55] width 112 height 10
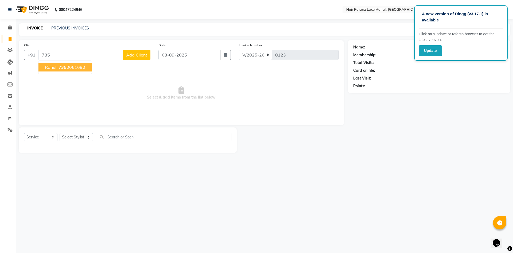
click at [91, 67] on span "Select & add items from the list below" at bounding box center [181, 92] width 315 height 53
click at [114, 60] on div "Client +91 735 Add Client" at bounding box center [87, 53] width 134 height 22
click at [112, 50] on input "735" at bounding box center [80, 55] width 85 height 10
click at [89, 66] on button "rahul 73500 61690" at bounding box center [64, 67] width 53 height 9
type input "7350061690"
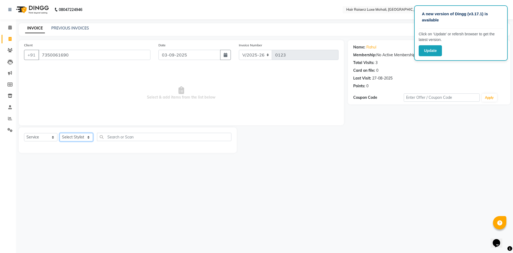
click at [90, 114] on select "Select Stylist Admin Affy Arshdeep deep Geet neha Rishu Siya Tejinder Singh Vis…" at bounding box center [76, 137] width 33 height 8
select select "87876"
click at [60, 114] on select "Select Stylist Admin Affy Arshdeep deep Geet neha Rishu Siya Tejinder Singh Vis…" at bounding box center [76, 137] width 33 height 8
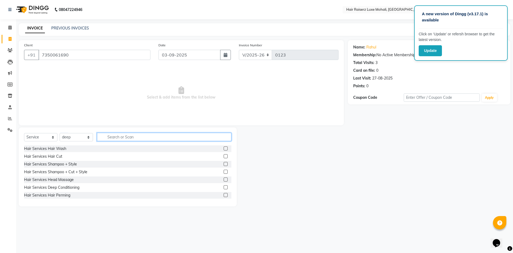
click at [115, 114] on input "text" at bounding box center [164, 137] width 134 height 8
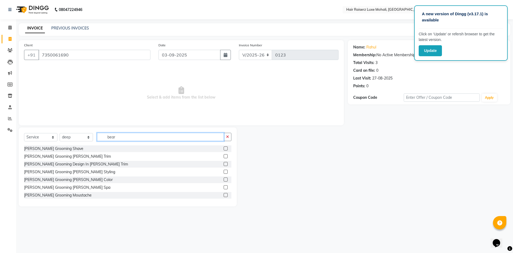
type input "bear"
click at [83, 114] on div "Beard Grooming Beard Trim" at bounding box center [127, 156] width 207 height 7
drag, startPoint x: 221, startPoint y: 154, endPoint x: 217, endPoint y: 156, distance: 4.1
click at [218, 114] on div "Beard Grooming Beard Trim" at bounding box center [127, 156] width 207 height 7
click at [224, 114] on label at bounding box center [226, 156] width 4 height 4
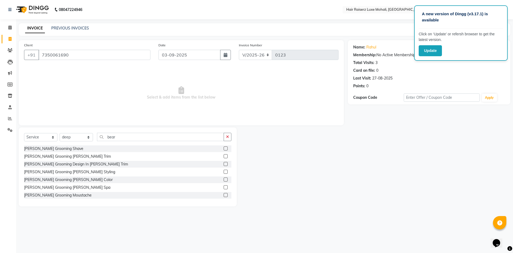
click at [224, 114] on input "checkbox" at bounding box center [225, 156] width 3 height 3
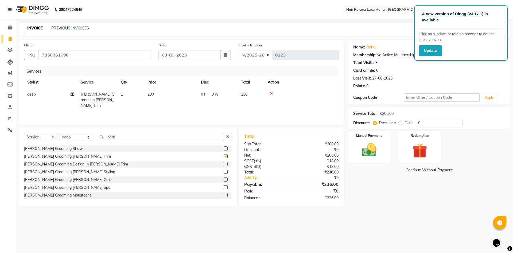
checkbox input "false"
click at [256, 114] on input "0" at bounding box center [439, 122] width 47 height 8
type input "0"
type input "15"
drag, startPoint x: 406, startPoint y: 146, endPoint x: 406, endPoint y: 149, distance: 2.7
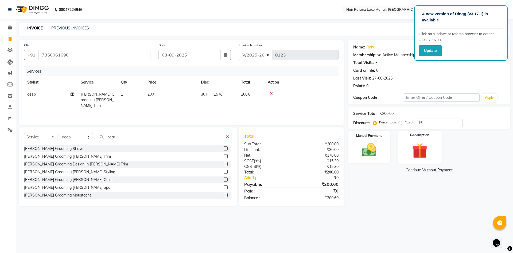
click at [256, 114] on div "Redemption" at bounding box center [420, 146] width 44 height 33
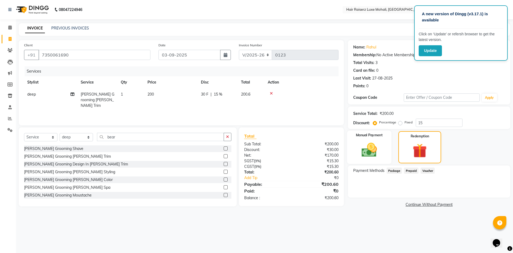
click at [256, 114] on div "Manual Payment" at bounding box center [369, 146] width 44 height 33
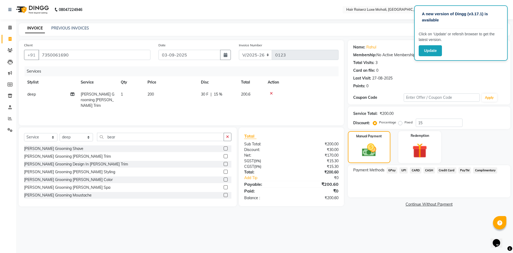
click at [256, 114] on span "CASH" at bounding box center [429, 170] width 11 height 6
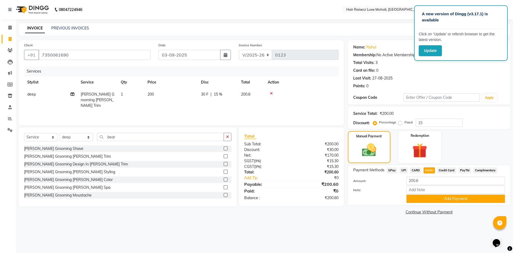
click at [256, 114] on span "UPI" at bounding box center [404, 170] width 8 height 6
click at [256, 114] on button "Add Payment" at bounding box center [456, 198] width 99 height 8
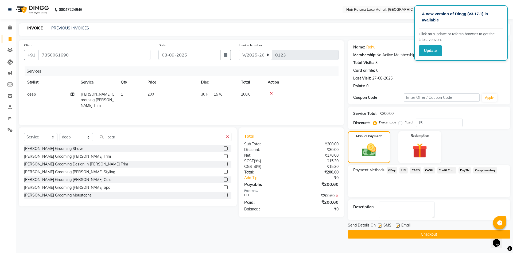
click at [256, 114] on button "Checkout" at bounding box center [429, 234] width 163 height 8
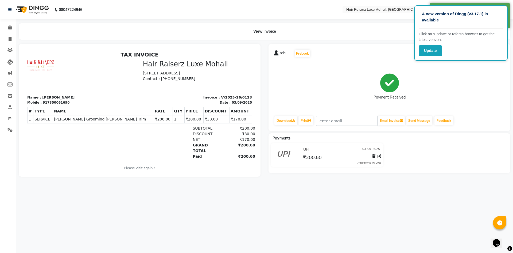
select select "service"
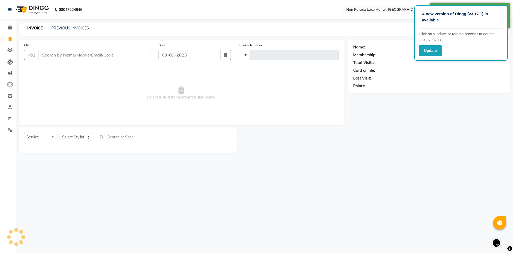
type input "0124"
select select "8575"
click at [123, 61] on div "Client +91" at bounding box center [87, 53] width 134 height 22
click at [127, 56] on input "Client" at bounding box center [94, 55] width 112 height 10
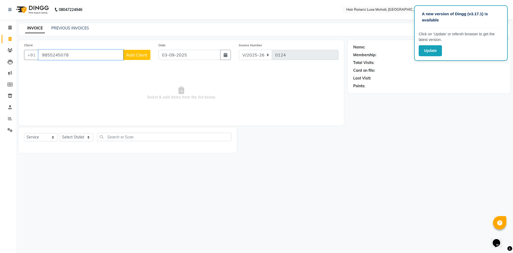
type input "9855245078"
click at [129, 58] on button "Add Client" at bounding box center [137, 55] width 28 height 10
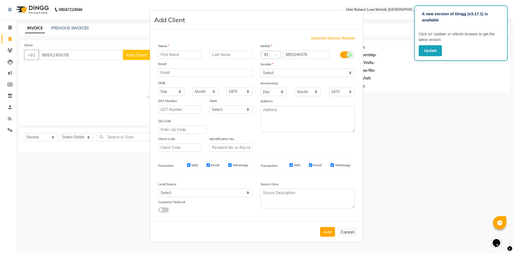
click at [164, 57] on input "text" at bounding box center [179, 55] width 43 height 8
click at [163, 54] on input "akshit" at bounding box center [179, 55] width 43 height 8
type input "Akshit"
click at [256, 75] on select "Select Male Female Other Prefer Not To Say" at bounding box center [308, 73] width 94 height 8
select select "male"
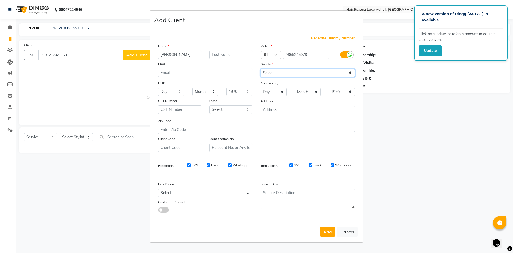
click at [256, 69] on select "Select Male Female Other Prefer Not To Say" at bounding box center [308, 73] width 94 height 8
click at [256, 56] on input "9855245078" at bounding box center [306, 55] width 46 height 8
type input "9855245708"
click at [256, 114] on button "Add" at bounding box center [327, 232] width 15 height 10
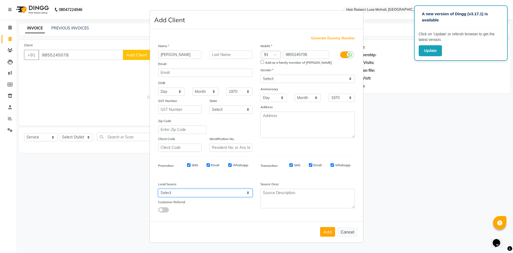
click at [248, 114] on select "Select Walk-in Referral Internet Friend Word of Mouth Advertisement Facebook Ju…" at bounding box center [205, 192] width 94 height 8
click at [256, 114] on button "Add" at bounding box center [327, 232] width 15 height 10
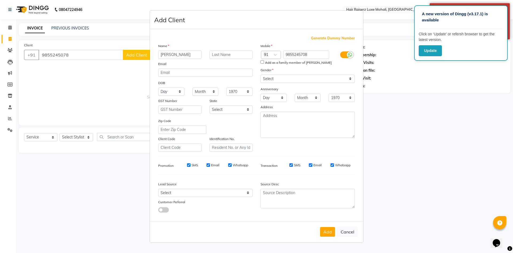
click at [256, 71] on ngb-modal-window "Add Client Generate Dummy Number Name Akshit Email DOB Day 01 02 03 04 05 06 07…" at bounding box center [256, 126] width 513 height 253
click at [256, 114] on button "Add" at bounding box center [327, 232] width 15 height 10
click at [251, 107] on select "Select Andaman and Nicobar Islands Andhra Pradesh Arunachal Pradesh Assam Bihar…" at bounding box center [231, 109] width 43 height 8
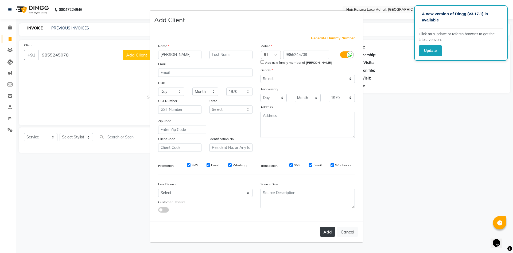
click at [256, 114] on button "Add" at bounding box center [327, 232] width 15 height 10
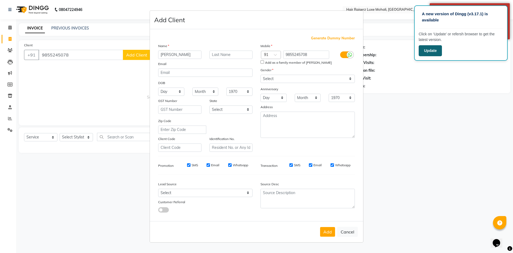
click at [256, 53] on button "Update" at bounding box center [430, 50] width 23 height 11
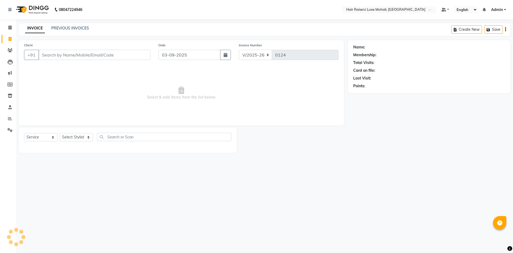
select select "8575"
select select "service"
click at [70, 25] on div "INVOICE PREVIOUS INVOICES Create New Save" at bounding box center [265, 29] width 492 height 13
click at [78, 28] on link "PREVIOUS INVOICES" at bounding box center [70, 28] width 38 height 5
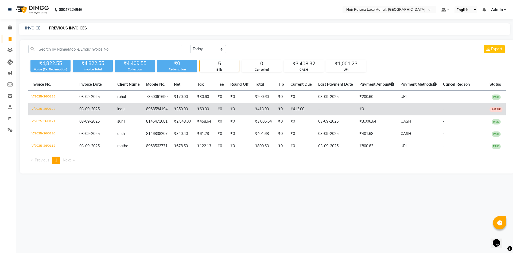
click at [492, 107] on span "UNPAID" at bounding box center [496, 109] width 13 height 5
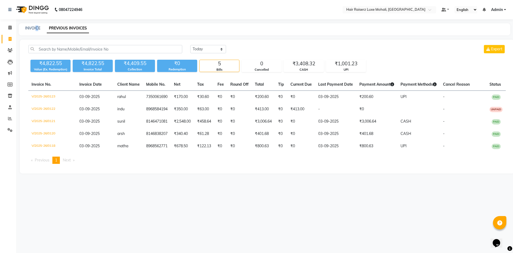
click at [37, 31] on div "INVOICE PREVIOUS INVOICES" at bounding box center [265, 29] width 492 height 12
click at [27, 25] on div "INVOICE PREVIOUS INVOICES" at bounding box center [265, 29] width 492 height 12
select select "service"
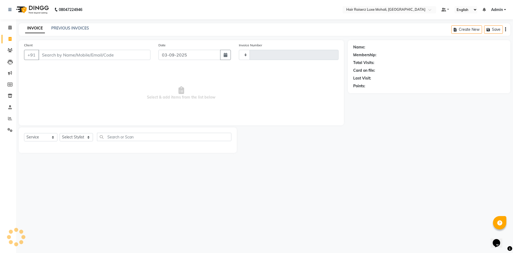
type input "0124"
select select "8575"
click at [54, 31] on div "INVOICE PREVIOUS INVOICES" at bounding box center [57, 28] width 77 height 6
click at [80, 28] on link "PREVIOUS INVOICES" at bounding box center [70, 28] width 38 height 5
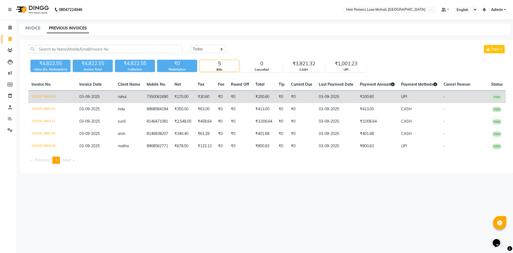
click at [159, 94] on td "7350061690" at bounding box center [158, 97] width 28 height 13
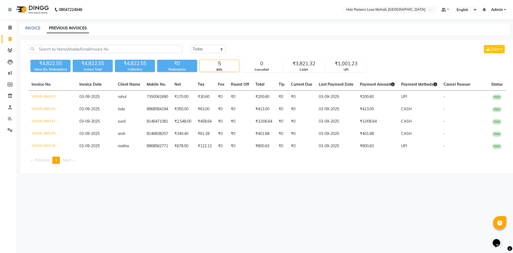
click at [34, 25] on div "INVOICE PREVIOUS INVOICES" at bounding box center [265, 29] width 492 height 12
drag, startPoint x: 37, startPoint y: 37, endPoint x: 44, endPoint y: 32, distance: 8.2
click at [44, 32] on main "INVOICE PREVIOUS INVOICES Today Yesterday Custom Range Export ₹4,822.55 Value (…" at bounding box center [264, 102] width 497 height 158
click at [39, 28] on link "INVOICE" at bounding box center [32, 28] width 15 height 5
select select "8575"
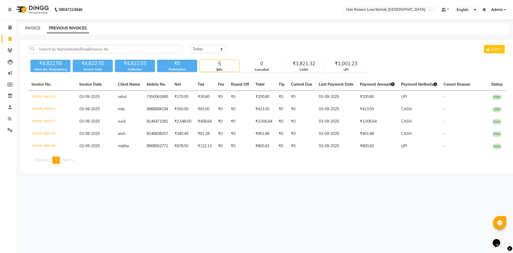
select select "service"
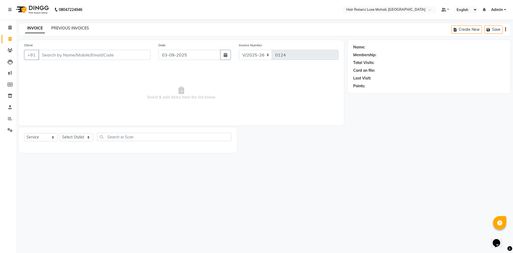
click at [86, 27] on link "PREVIOUS INVOICES" at bounding box center [70, 28] width 38 height 5
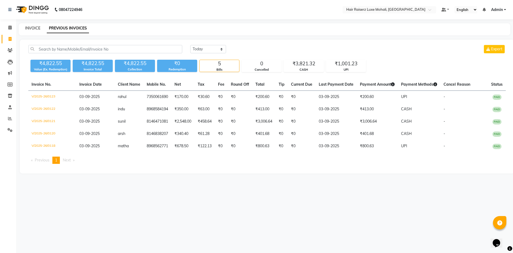
click at [39, 30] on link "INVOICE" at bounding box center [32, 28] width 15 height 5
select select "service"
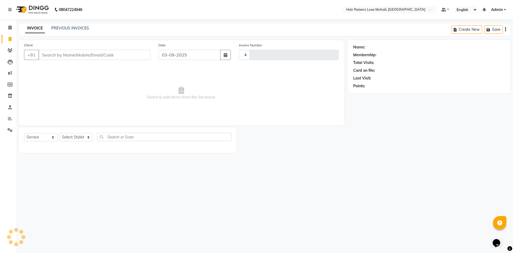
type input "0124"
select select "8575"
click at [48, 55] on input "Client" at bounding box center [94, 55] width 112 height 10
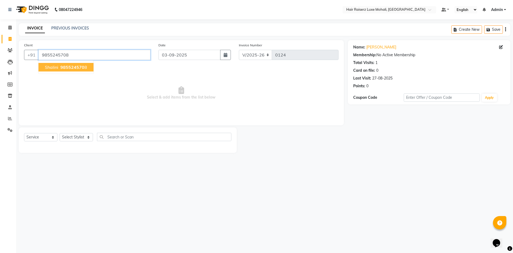
click at [138, 57] on input "9855245708" at bounding box center [94, 55] width 112 height 10
click at [117, 62] on div "Client +91 9855245708 shalini 985524570 8" at bounding box center [87, 53] width 134 height 22
click at [117, 53] on input "9855245708" at bounding box center [94, 55] width 112 height 10
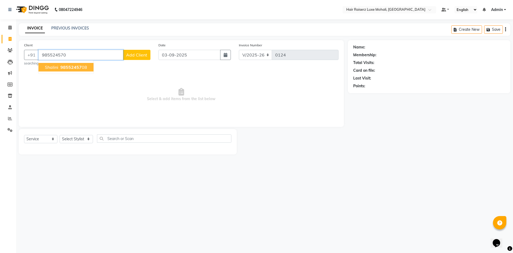
type input "9855245708"
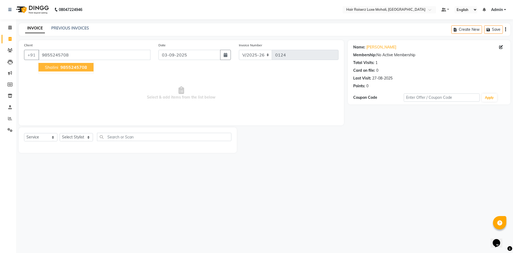
click at [383, 47] on div "Name: Shalini" at bounding box center [429, 47] width 152 height 6
click at [374, 44] on link "Shalini" at bounding box center [381, 47] width 30 height 6
drag, startPoint x: 128, startPoint y: 130, endPoint x: 119, endPoint y: 133, distance: 9.2
click at [119, 133] on div "Select Service Product Membership Package Voucher Prepaid Gift Card Select Styl…" at bounding box center [128, 139] width 218 height 25
click at [85, 134] on select "Select Stylist Admin Affy Arshdeep deep Geet neha Rishu Siya Tejinder Singh Vis…" at bounding box center [76, 137] width 33 height 8
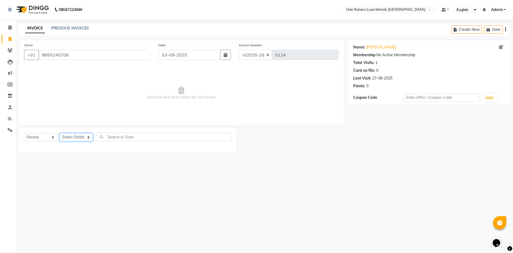
select select "85952"
click at [60, 133] on select "Select Stylist Admin Affy Arshdeep deep Geet neha Rishu Siya Tejinder Singh Vis…" at bounding box center [76, 137] width 33 height 8
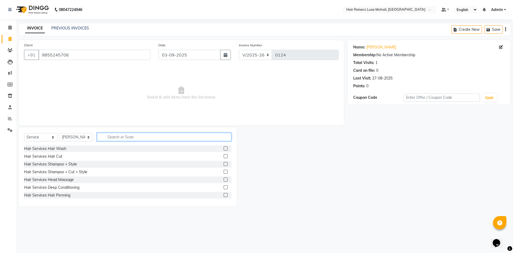
click at [111, 138] on input "text" at bounding box center [164, 137] width 134 height 8
type input "hair"
click at [224, 156] on label at bounding box center [226, 156] width 4 height 4
click at [224, 156] on input "checkbox" at bounding box center [225, 156] width 3 height 3
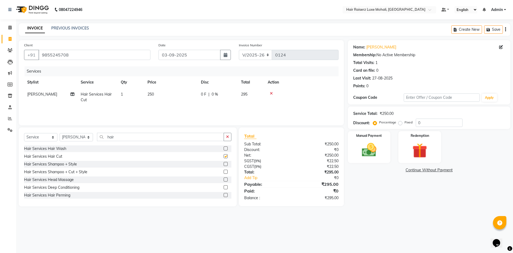
checkbox input "false"
click at [419, 123] on input "0" at bounding box center [439, 122] width 47 height 8
type input "0"
type input "15"
click at [415, 149] on img at bounding box center [419, 150] width 25 height 19
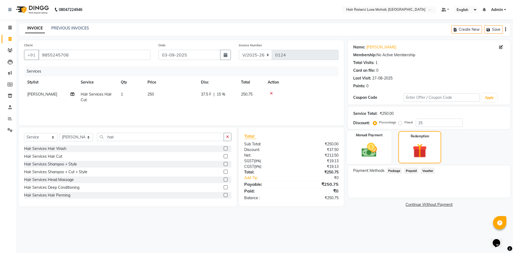
click at [382, 147] on img at bounding box center [369, 150] width 25 height 18
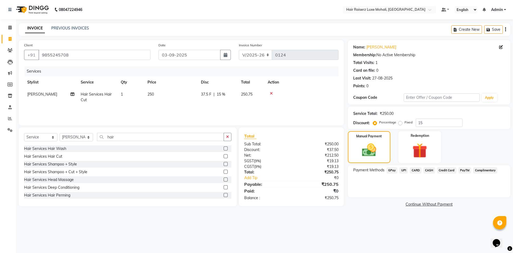
click at [427, 169] on span "CASH" at bounding box center [429, 170] width 11 height 6
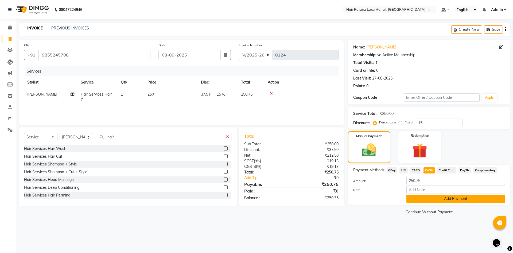
click at [443, 197] on button "Add Payment" at bounding box center [456, 198] width 99 height 8
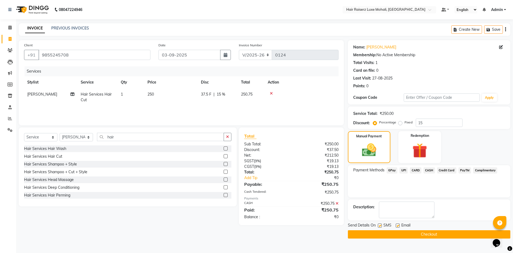
click at [452, 233] on button "Checkout" at bounding box center [429, 234] width 163 height 8
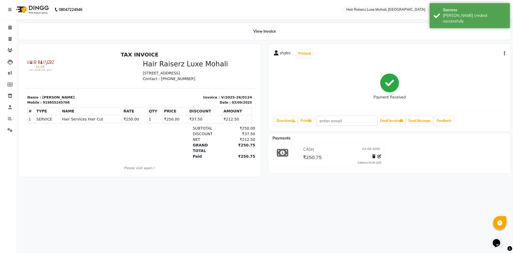
select select "service"
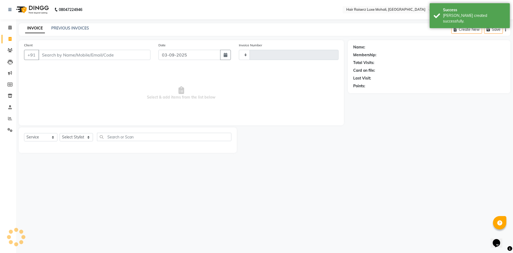
type input "0125"
select select "8575"
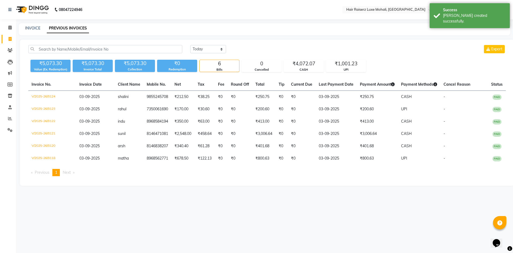
select select "8575"
select select "service"
select select "8575"
select select "service"
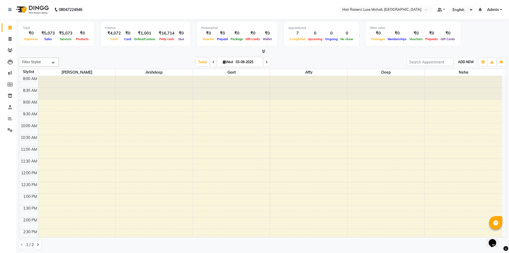
click at [461, 63] on span "ADD NEW" at bounding box center [466, 62] width 16 height 4
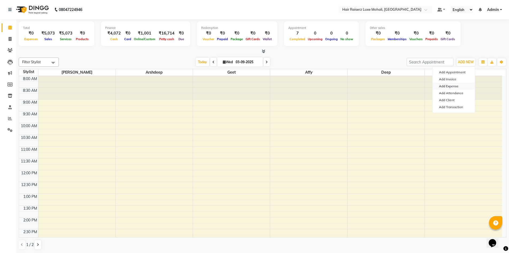
click at [454, 87] on link "Add Expense" at bounding box center [454, 86] width 42 height 7
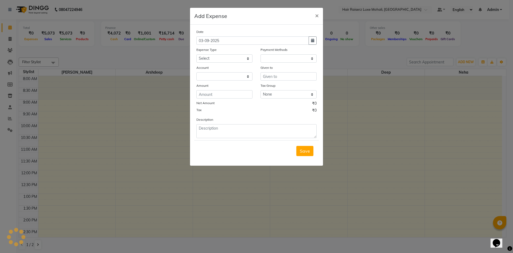
select select "1"
select select "7786"
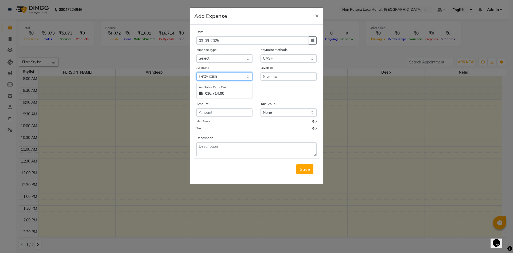
click at [250, 76] on select "Select Petty cash Default account" at bounding box center [224, 76] width 56 height 8
click at [196, 72] on select "Select Petty cash Default account" at bounding box center [224, 76] width 56 height 8
click at [248, 59] on select "Select Advance Salary Advance Tax Bank charges Bank Expense Cab Exp Client Exp …" at bounding box center [224, 58] width 56 height 8
click at [272, 77] on input "text" at bounding box center [289, 76] width 56 height 8
click at [249, 60] on select "Select Advance Salary Advance Tax Bank charges Bank Expense Cab Exp Client Exp …" at bounding box center [224, 58] width 56 height 8
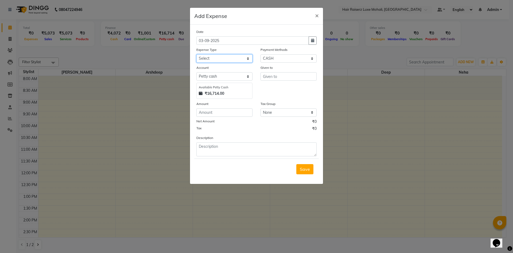
click at [249, 59] on select "Select Advance Salary Advance Tax Bank charges Bank Expense Cab Exp Client Exp …" at bounding box center [224, 58] width 56 height 8
select select "7571"
click at [196, 54] on select "Select Advance Salary Advance Tax Bank charges Bank Expense Cab Exp Client Exp …" at bounding box center [224, 58] width 56 height 8
click at [219, 114] on input "number" at bounding box center [224, 112] width 56 height 8
type input "100"
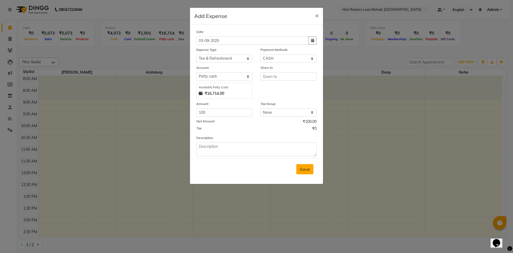
click at [310, 173] on button "Save" at bounding box center [304, 169] width 17 height 10
click at [299, 76] on input "text" at bounding box center [289, 76] width 56 height 8
type input "r"
type input "cafe"
click at [303, 170] on span "Save" at bounding box center [305, 168] width 10 height 5
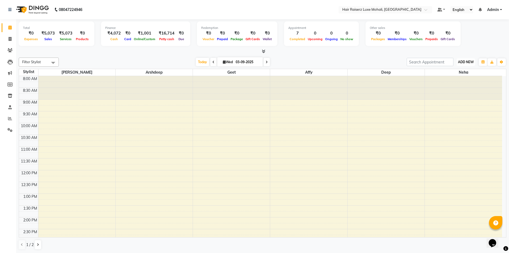
click at [473, 63] on span "ADD NEW" at bounding box center [466, 62] width 16 height 4
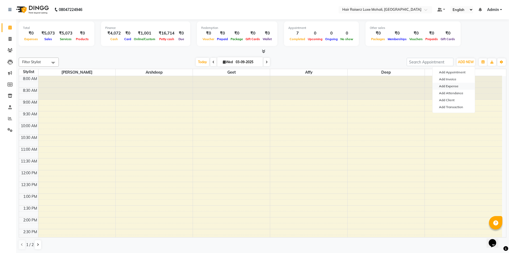
click at [442, 86] on link "Add Expense" at bounding box center [454, 86] width 42 height 7
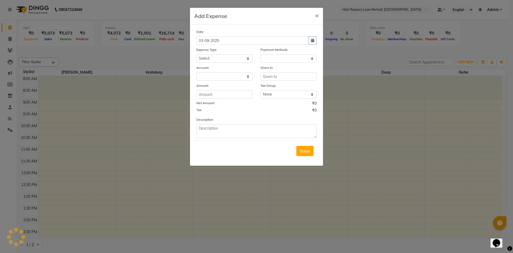
select select "1"
select select "7786"
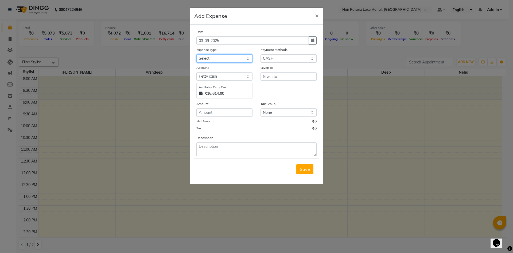
click at [201, 57] on select "Select Advance Salary Advance Tax Bank charges Bank Expense Cab Exp Client Exp …" at bounding box center [224, 58] width 56 height 8
click at [246, 58] on select "Select Advance Salary Advance Tax Bank charges Bank Expense Cab Exp Client Exp …" at bounding box center [224, 58] width 56 height 8
click at [388, 173] on ngb-modal-window "Add Expense × Date 03-09-2025 Expense Type Select Advance Salary Advance Tax Ba…" at bounding box center [256, 126] width 513 height 253
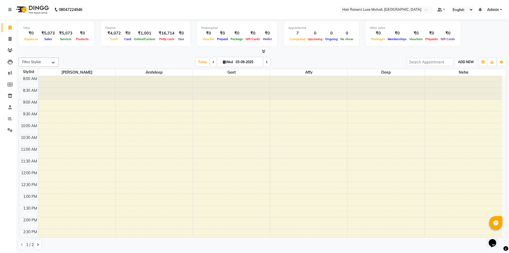
click at [467, 61] on span "ADD NEW" at bounding box center [466, 62] width 16 height 4
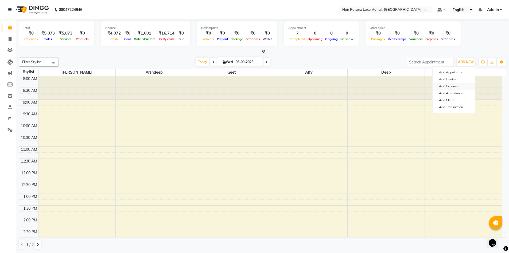
click at [457, 85] on link "Add Expense" at bounding box center [454, 86] width 42 height 7
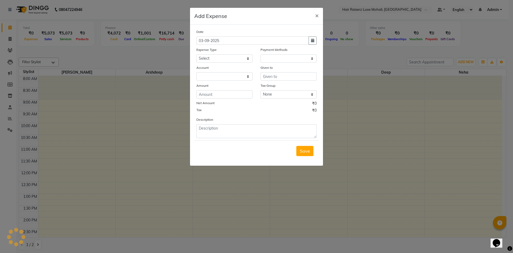
select select "1"
select select "7786"
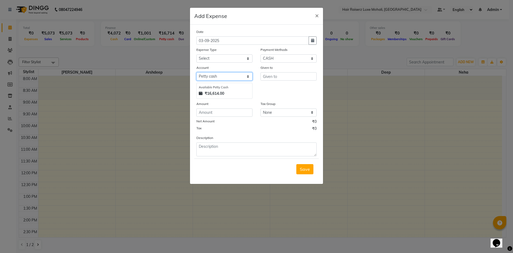
click at [249, 76] on select "Select Petty cash Default account" at bounding box center [224, 76] width 56 height 8
click at [196, 72] on select "Select Petty cash Default account" at bounding box center [224, 76] width 56 height 8
click at [300, 78] on input "text" at bounding box center [289, 76] width 56 height 8
type input "p"
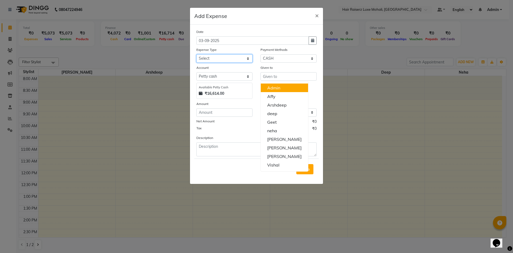
click at [249, 56] on select "Select Advance Salary Advance Tax Bank charges Bank Expense Cab Exp Client Exp …" at bounding box center [224, 58] width 56 height 8
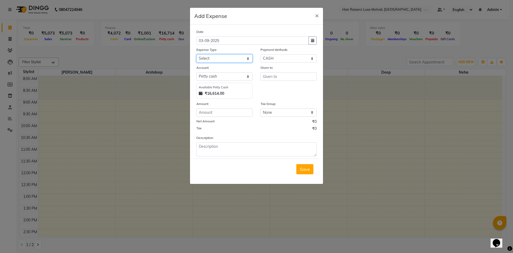
click at [251, 60] on select "Select Advance Salary Advance Tax Bank charges Bank Expense Cab Exp Client Exp …" at bounding box center [224, 58] width 56 height 8
click at [314, 58] on select "Select GPay Package UPI CARD CASH Credit Card Prepaid PayTM Voucher Complimenta…" at bounding box center [289, 58] width 56 height 8
select select "8"
click at [261, 54] on select "Select GPay Package UPI CARD CASH Credit Card Prepaid PayTM Voucher Complimenta…" at bounding box center [289, 58] width 56 height 8
select select "7787"
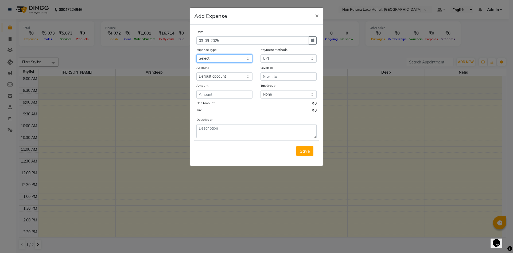
click at [247, 58] on select "Select Advance Salary Advance Tax Bank charges Bank Expense Cab Exp Client Exp …" at bounding box center [224, 58] width 56 height 8
select select "7558"
click at [196, 54] on select "Select Advance Salary Advance Tax Bank charges Bank Expense Cab Exp Client Exp …" at bounding box center [224, 58] width 56 height 8
click at [270, 76] on input "text" at bounding box center [289, 76] width 56 height 8
type input "plumber"
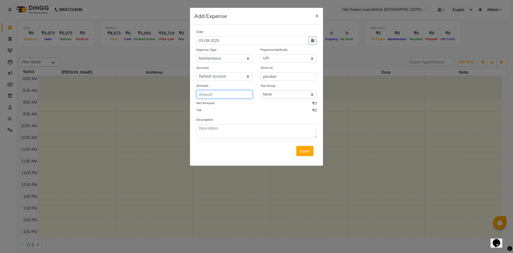
click at [244, 91] on input "number" at bounding box center [224, 94] width 56 height 8
type input "500"
click at [309, 149] on span "Save" at bounding box center [305, 150] width 10 height 5
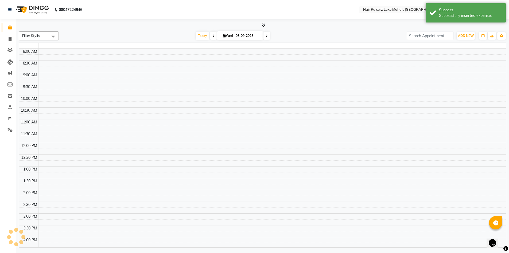
select select "en"
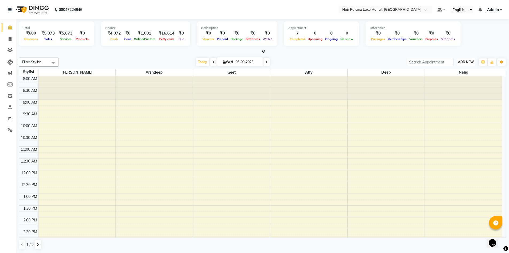
click at [457, 61] on button "ADD NEW Toggle Dropdown" at bounding box center [466, 61] width 18 height 7
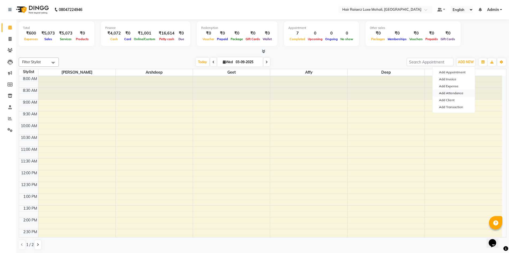
click at [452, 94] on link "Add Attendance" at bounding box center [454, 93] width 42 height 7
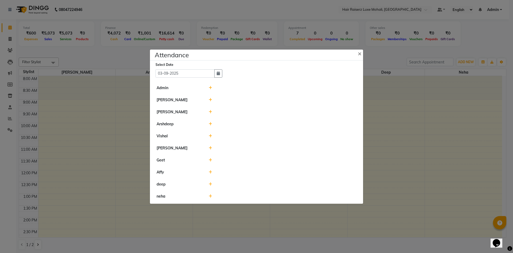
click at [432, 92] on ngb-modal-window "Attendance × Select Date 03-09-2025 Admin Tejinder Singh Rishu Arshdeep Vishal …" at bounding box center [256, 126] width 513 height 253
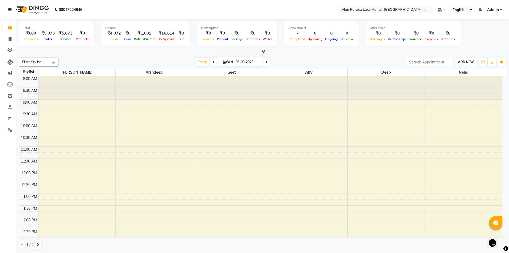
click at [475, 63] on button "ADD NEW Toggle Dropdown" at bounding box center [466, 61] width 18 height 7
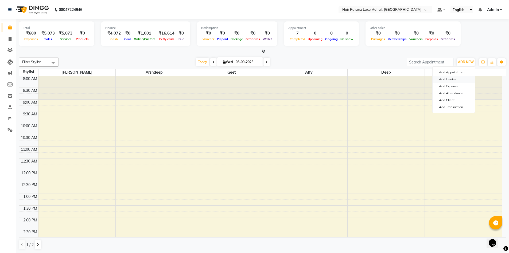
click at [466, 78] on link "Add Invoice" at bounding box center [454, 79] width 42 height 7
select select "service"
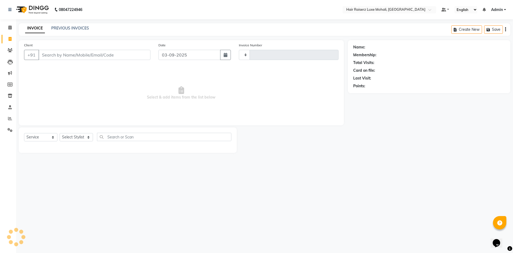
type input "0125"
select select "8575"
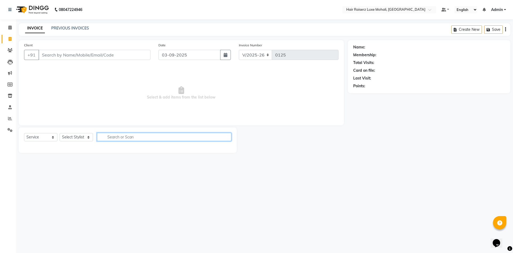
click at [209, 136] on input "text" at bounding box center [164, 137] width 134 height 8
type input "be"
click at [230, 136] on button "button" at bounding box center [228, 137] width 8 height 8
click at [89, 137] on select "Select Stylist Admin Affy Arshdeep deep Geet neha Rishu Siya Tejinder Singh Vis…" at bounding box center [76, 137] width 33 height 8
select select "87876"
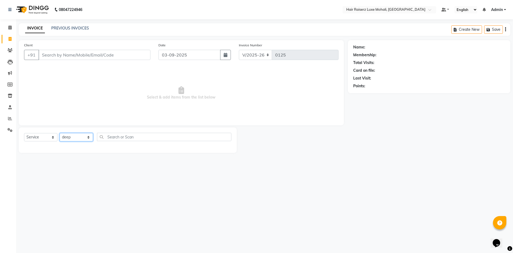
click at [60, 133] on select "Select Stylist Admin Affy Arshdeep deep Geet neha Rishu Siya Tejinder Singh Vis…" at bounding box center [76, 137] width 33 height 8
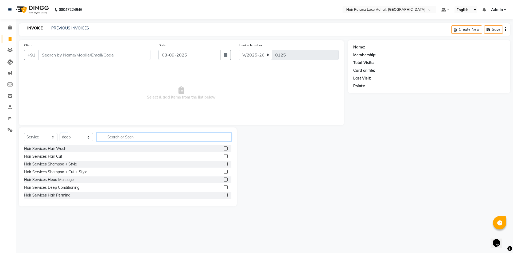
click at [119, 137] on input "text" at bounding box center [164, 137] width 134 height 8
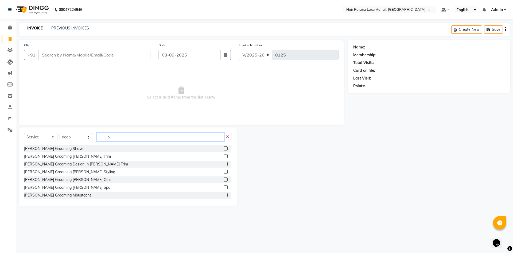
type input "b"
click at [224, 156] on label at bounding box center [226, 156] width 4 height 4
click at [224, 156] on input "checkbox" at bounding box center [225, 156] width 3 height 3
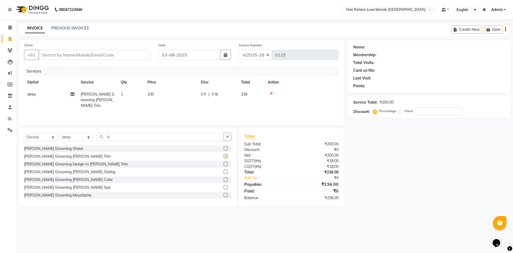
checkbox input "false"
click at [93, 58] on input "Client" at bounding box center [94, 55] width 112 height 10
click at [420, 110] on input "number" at bounding box center [439, 111] width 47 height 8
type input "2"
type input "1"
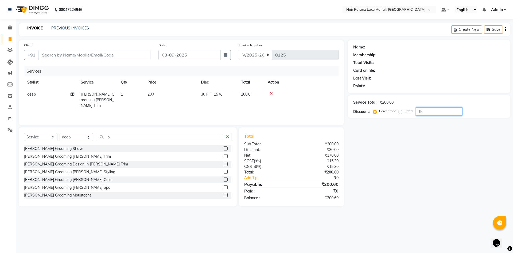
click at [434, 113] on input "15" at bounding box center [439, 111] width 47 height 8
type input "15"
click at [54, 56] on input "Client" at bounding box center [94, 55] width 112 height 10
click at [99, 54] on input "Client" at bounding box center [94, 55] width 112 height 10
click at [49, 54] on input "Client" at bounding box center [94, 55] width 112 height 10
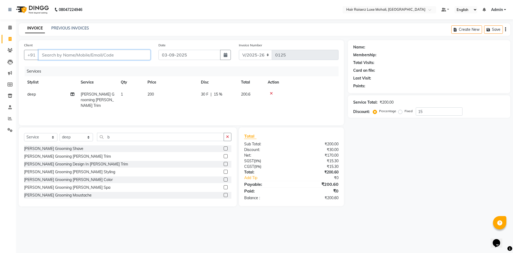
type input "9"
type input "0"
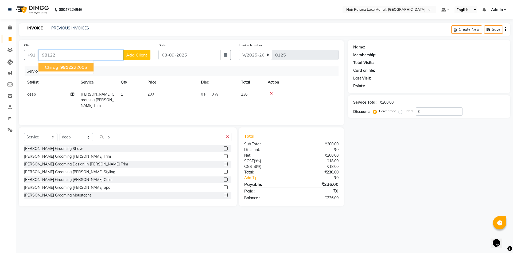
click at [74, 66] on ngb-highlight "98122 22006" at bounding box center [73, 66] width 28 height 5
type input "9812222006"
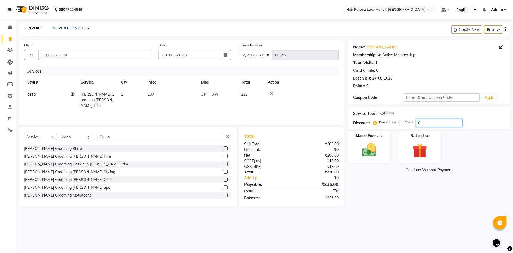
click at [421, 123] on input "0" at bounding box center [439, 122] width 47 height 8
type input "0"
type input "15"
click at [423, 139] on div "Redemption" at bounding box center [420, 146] width 44 height 33
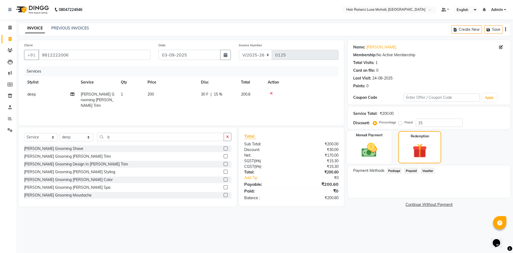
drag, startPoint x: 375, startPoint y: 148, endPoint x: 380, endPoint y: 146, distance: 4.7
click at [375, 148] on img at bounding box center [369, 150] width 25 height 18
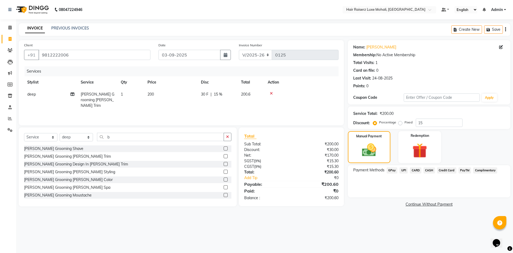
click at [427, 169] on span "CASH" at bounding box center [429, 170] width 11 height 6
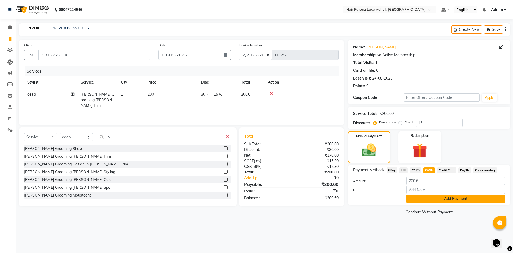
click at [434, 198] on button "Add Payment" at bounding box center [456, 198] width 99 height 8
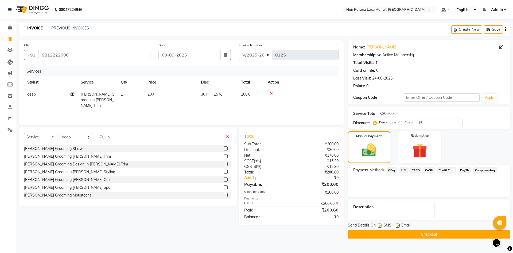
click at [443, 232] on button "Checkout" at bounding box center [429, 234] width 163 height 8
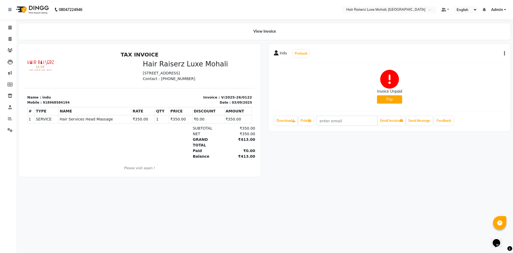
click at [244, 153] on div "₹413.00" at bounding box center [238, 156] width 33 height 6
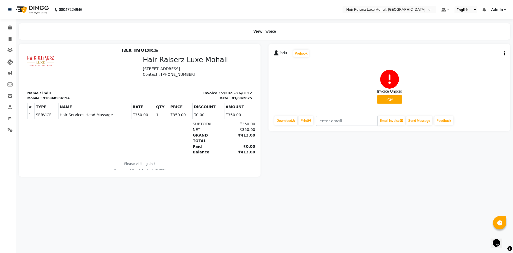
click at [388, 100] on button "Pay" at bounding box center [389, 99] width 25 height 8
select select "1"
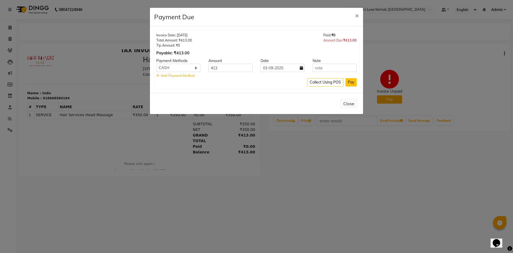
click at [354, 80] on button "Pay" at bounding box center [351, 82] width 11 height 8
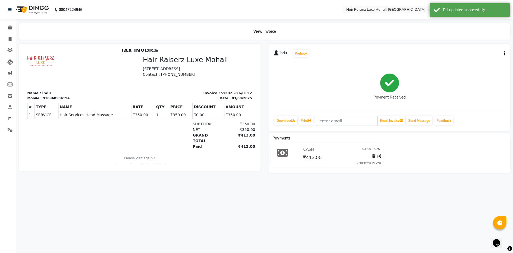
scroll to position [0, 0]
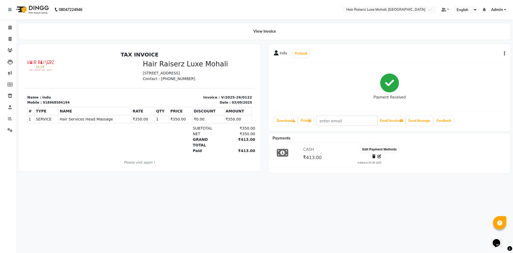
click at [380, 157] on icon at bounding box center [380, 156] width 4 height 4
select select "1"
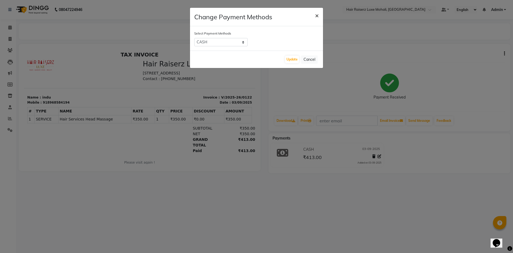
click at [318, 16] on span "×" at bounding box center [317, 15] width 4 height 8
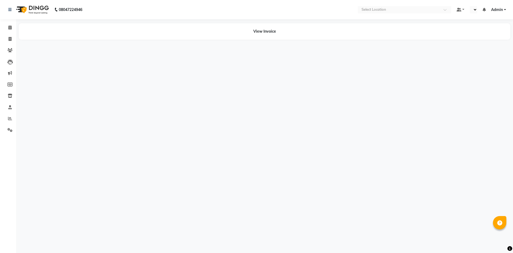
select select "en"
